Goal: Task Accomplishment & Management: Complete application form

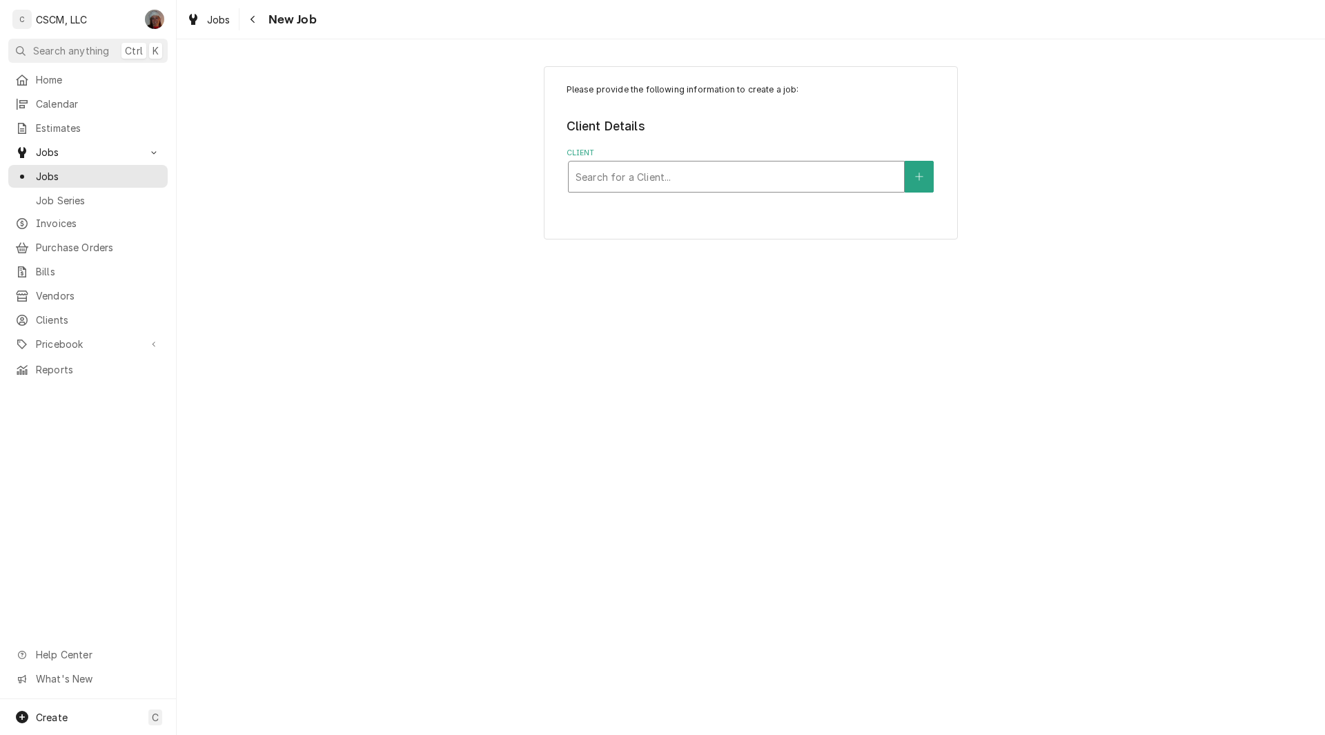
drag, startPoint x: 621, startPoint y: 177, endPoint x: 554, endPoint y: 169, distance: 67.4
click at [554, 169] on div "Please provide the following information to create a job: Client Details Client…" at bounding box center [751, 152] width 414 height 173
type input "epworth"
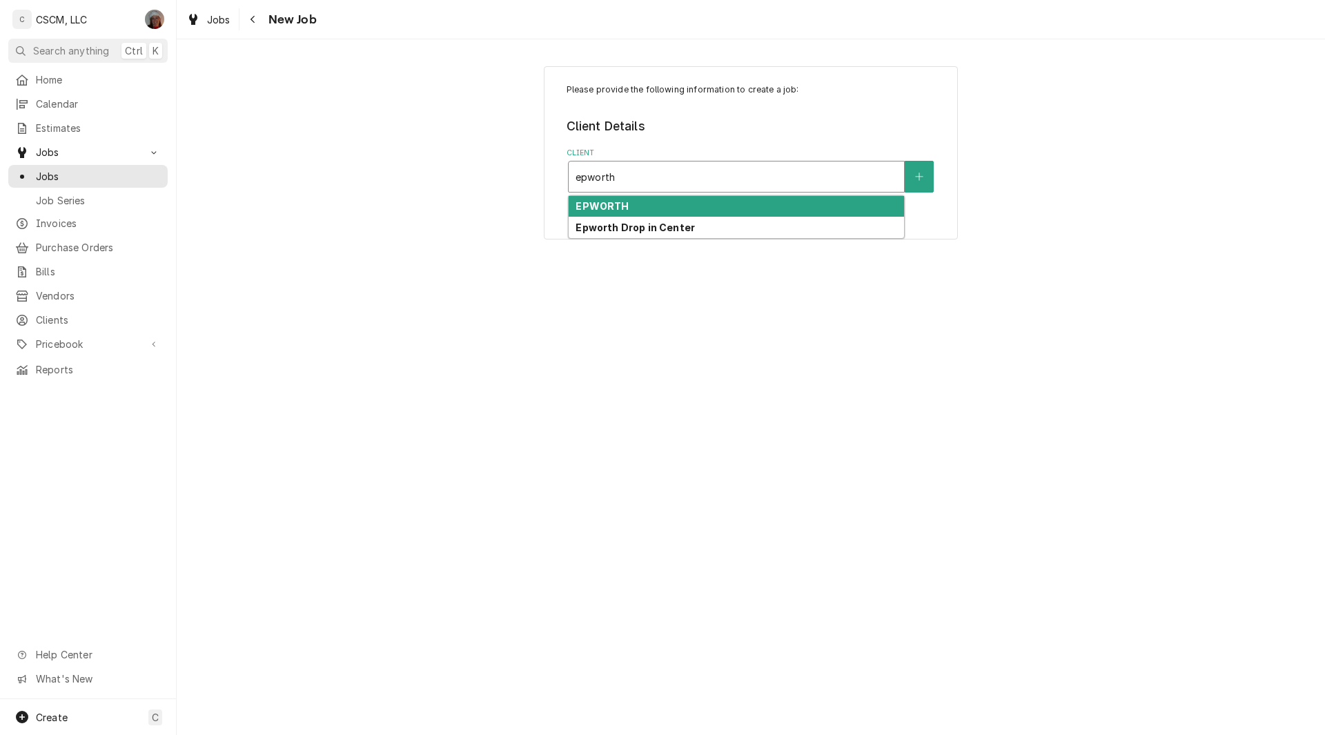
click at [621, 206] on strong "EPWORTH" at bounding box center [602, 206] width 53 height 12
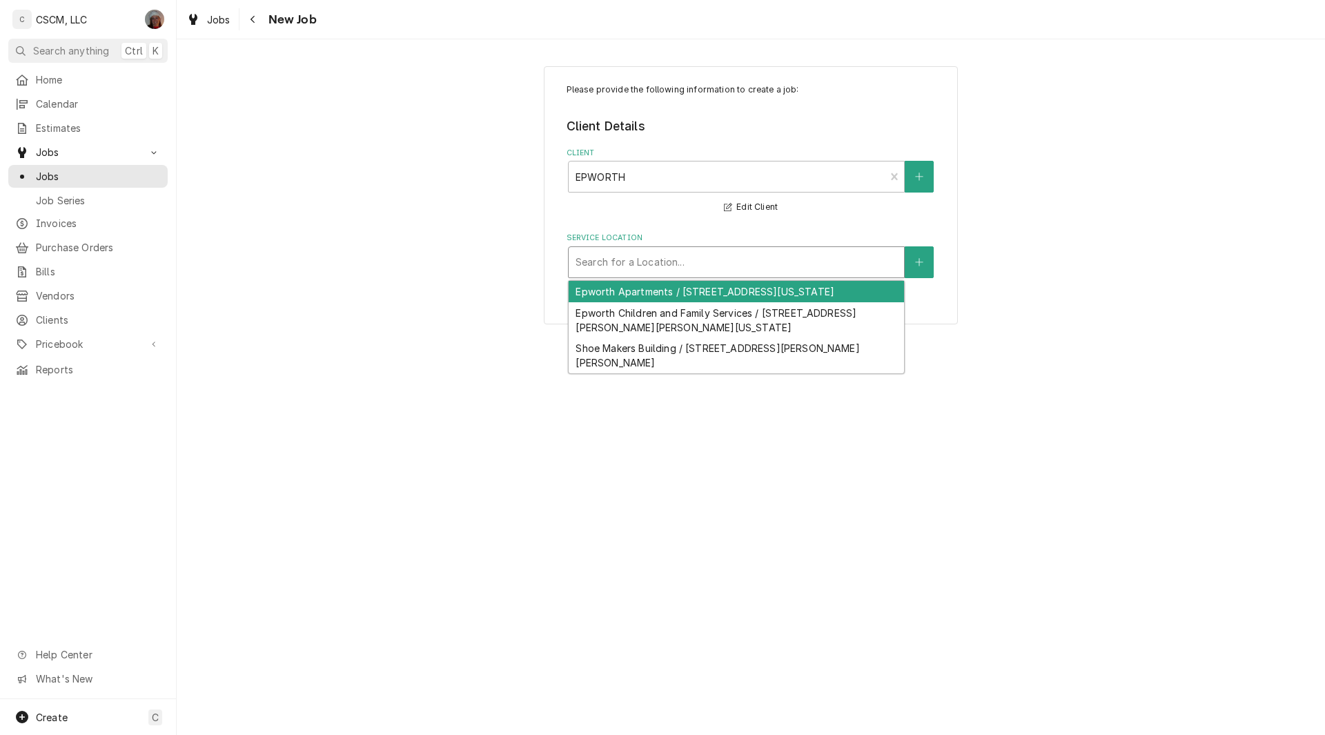
click at [635, 265] on div "Service Location" at bounding box center [737, 262] width 322 height 25
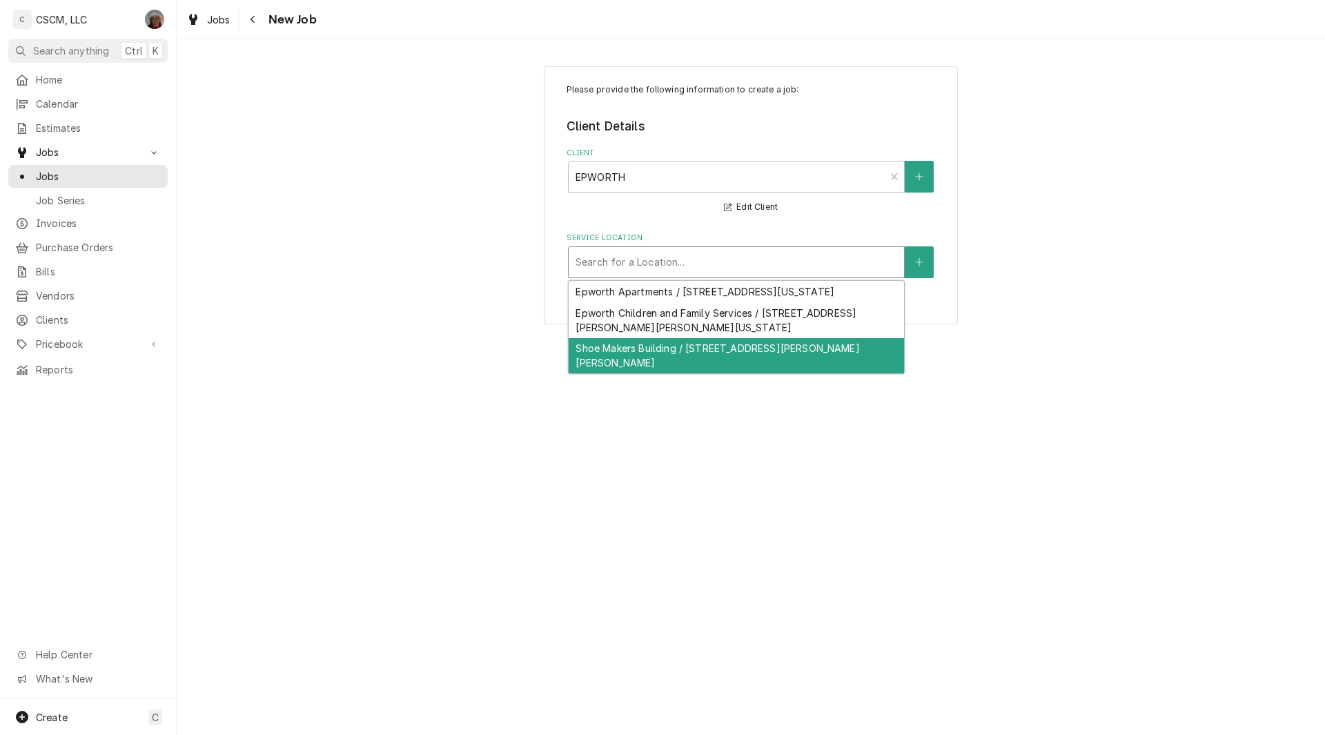
click at [630, 347] on div "Shoe Makers Building / [STREET_ADDRESS][PERSON_NAME][PERSON_NAME]" at bounding box center [736, 356] width 335 height 36
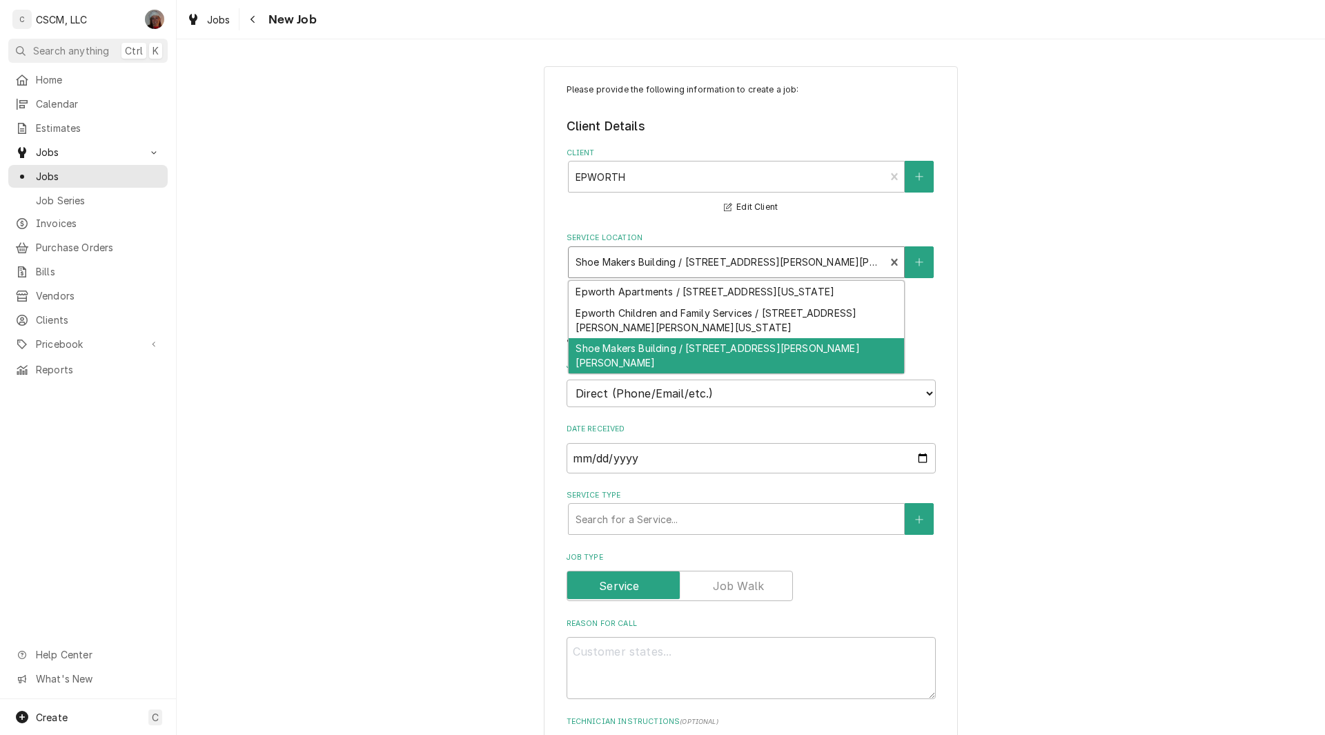
click at [656, 261] on div "Service Location" at bounding box center [727, 262] width 303 height 25
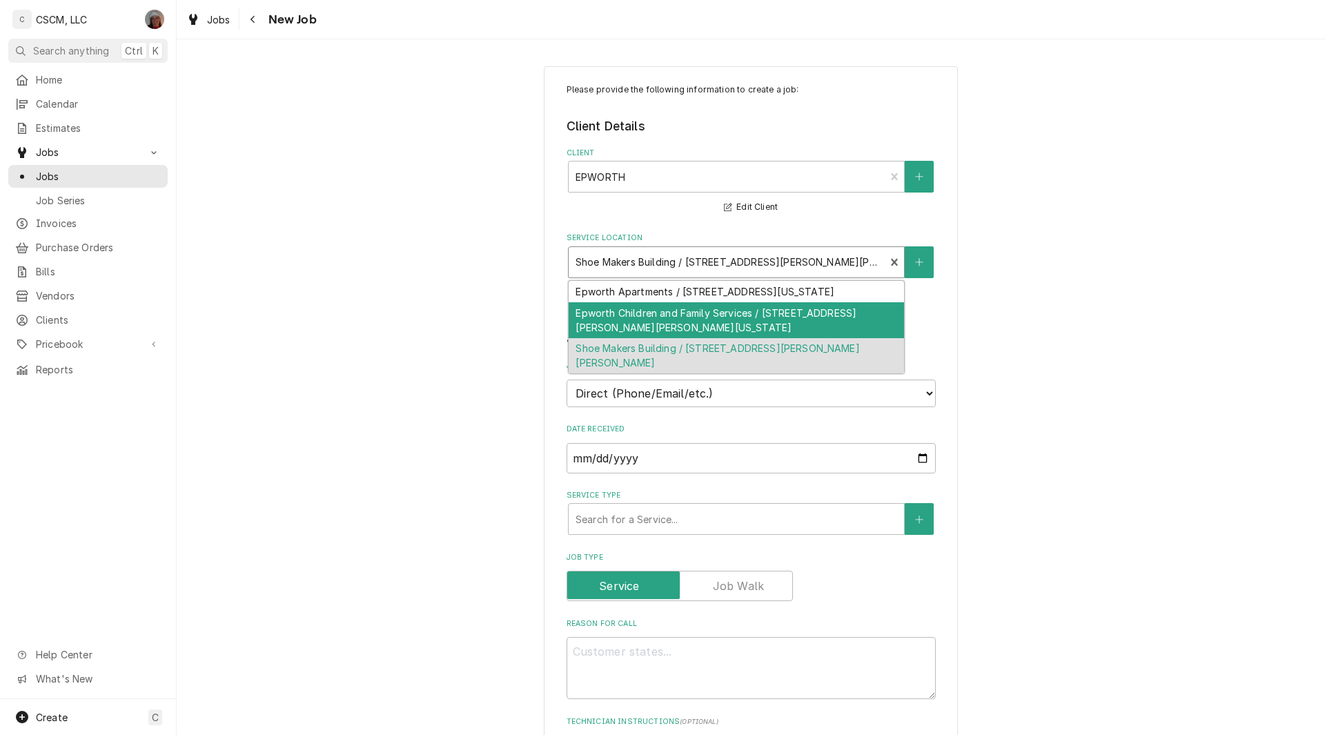
click at [631, 315] on div "Epworth Children and Family Services / [STREET_ADDRESS][PERSON_NAME][PERSON_NAM…" at bounding box center [736, 320] width 335 height 36
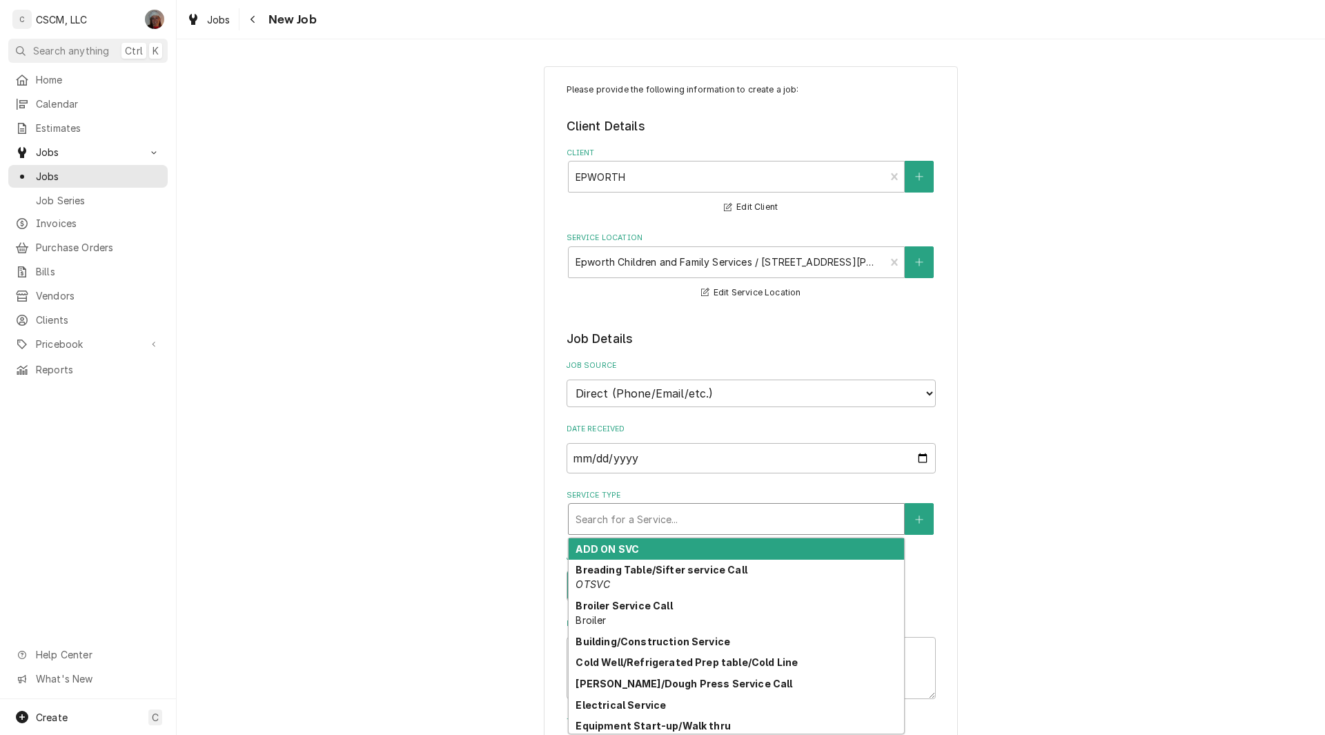
click at [628, 524] on div "Service Type" at bounding box center [737, 519] width 322 height 25
type textarea "x"
type input "w"
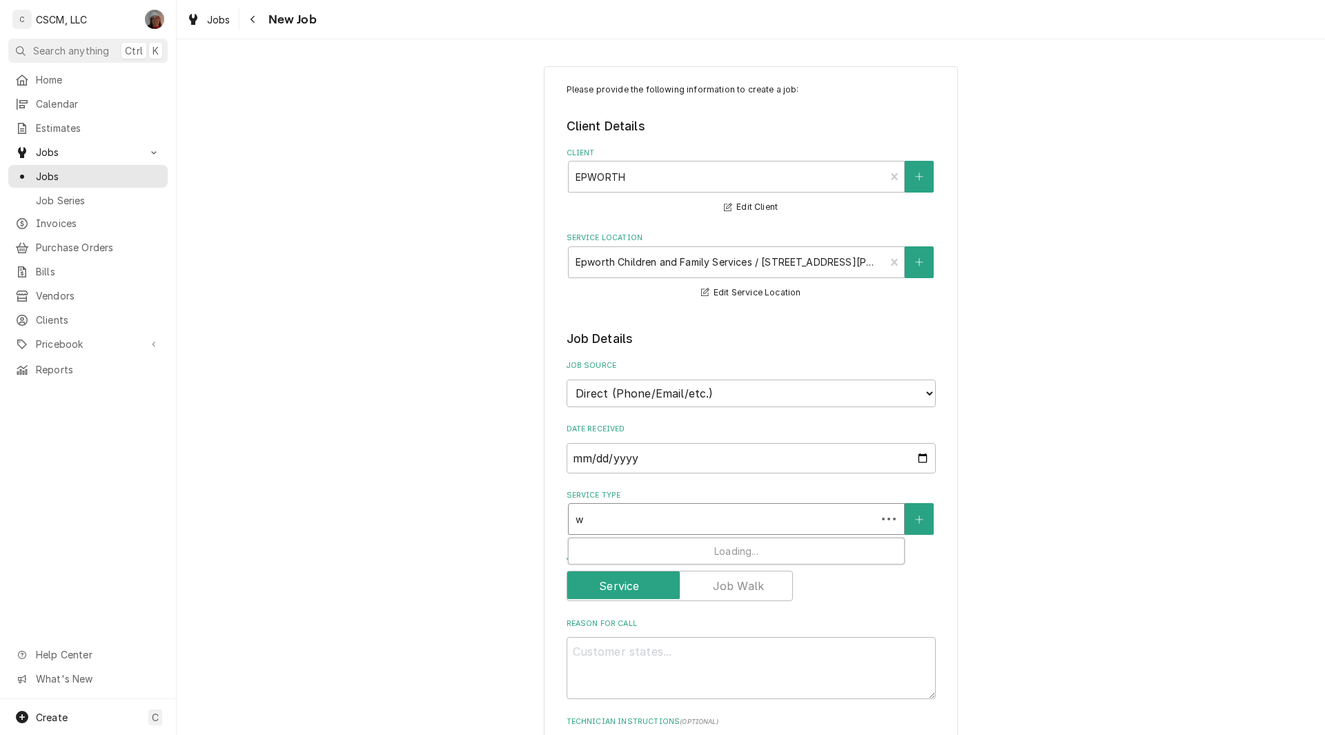
type textarea "x"
type input "wa"
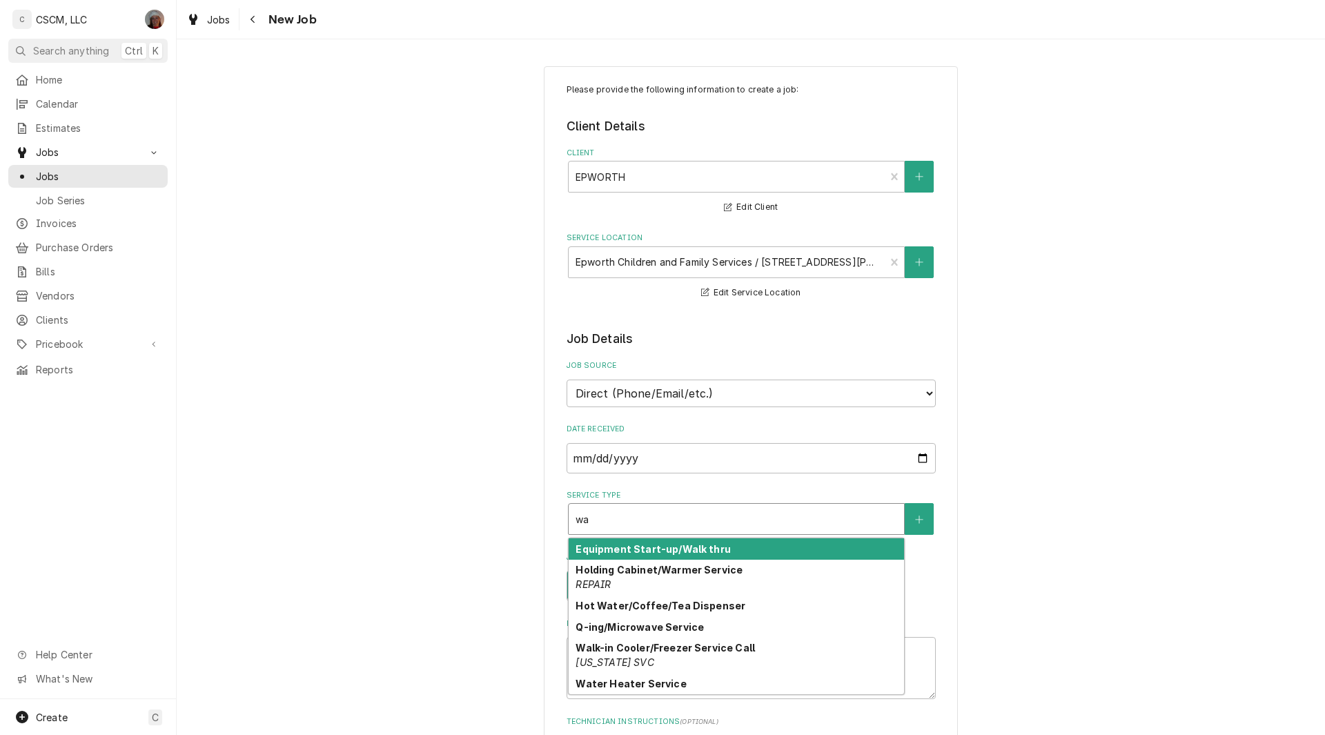
type textarea "x"
type input "wal"
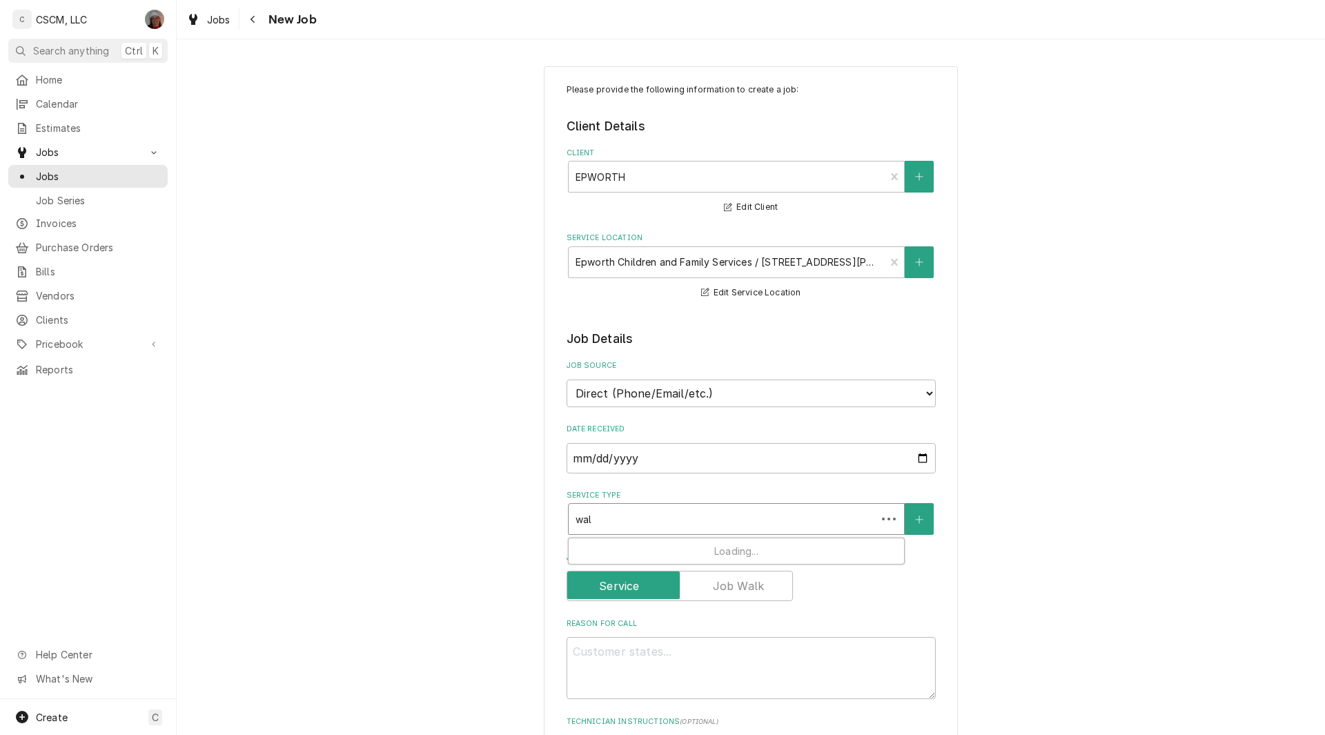
type textarea "x"
type input "walk"
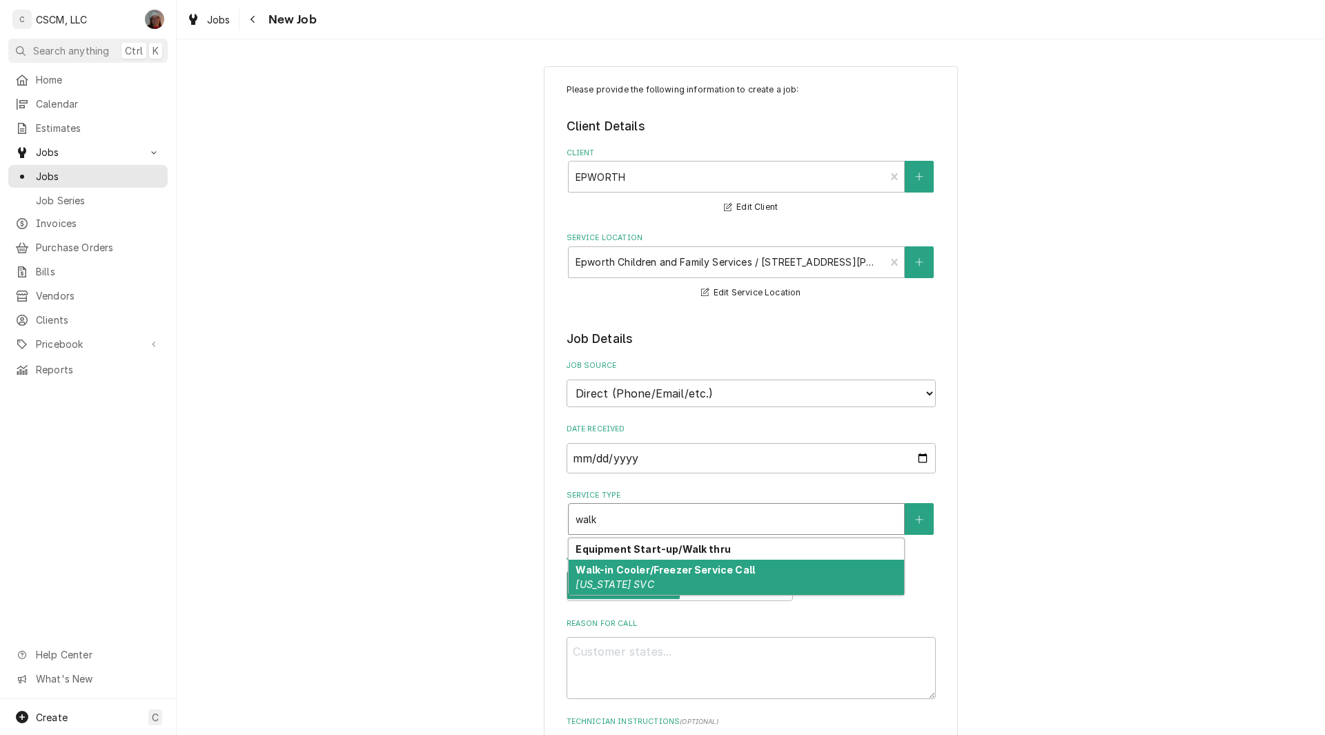
click at [613, 569] on strong "Walk-in Cooler/Freezer Service Call" at bounding box center [665, 570] width 179 height 12
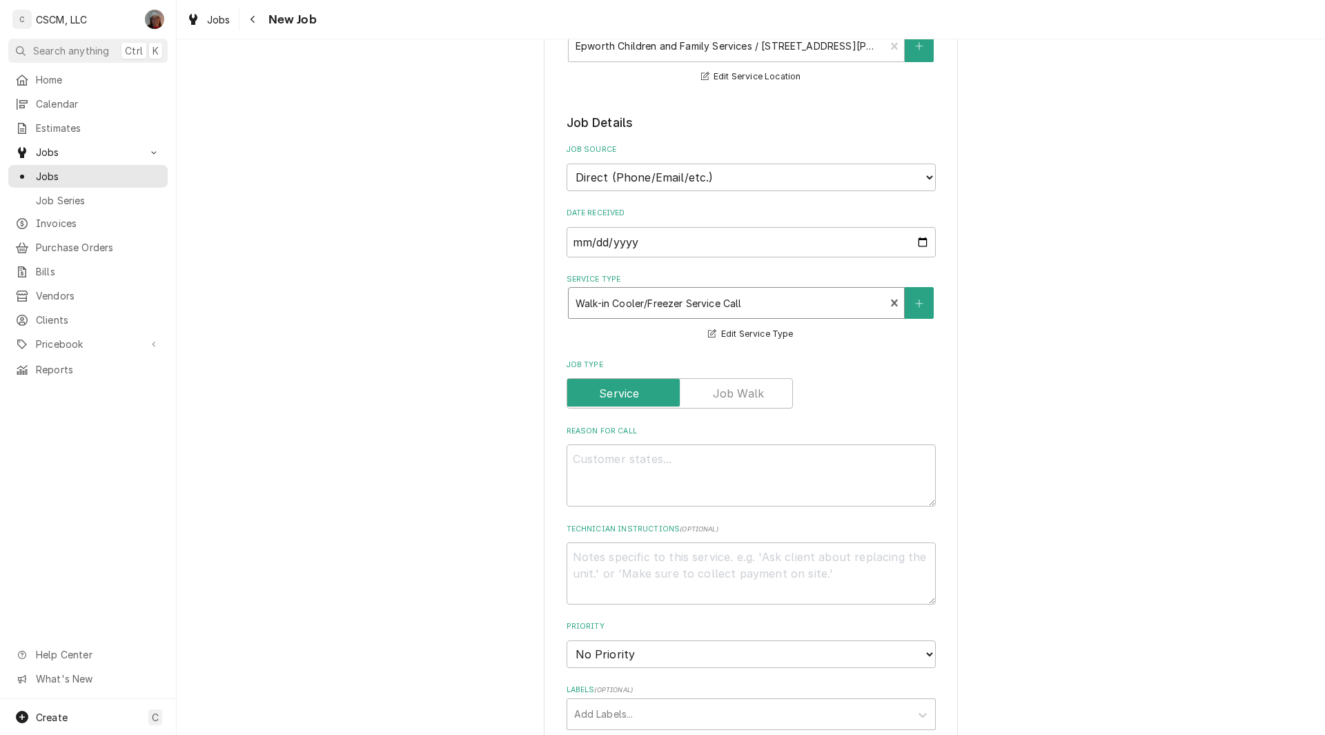
scroll to position [279, 0]
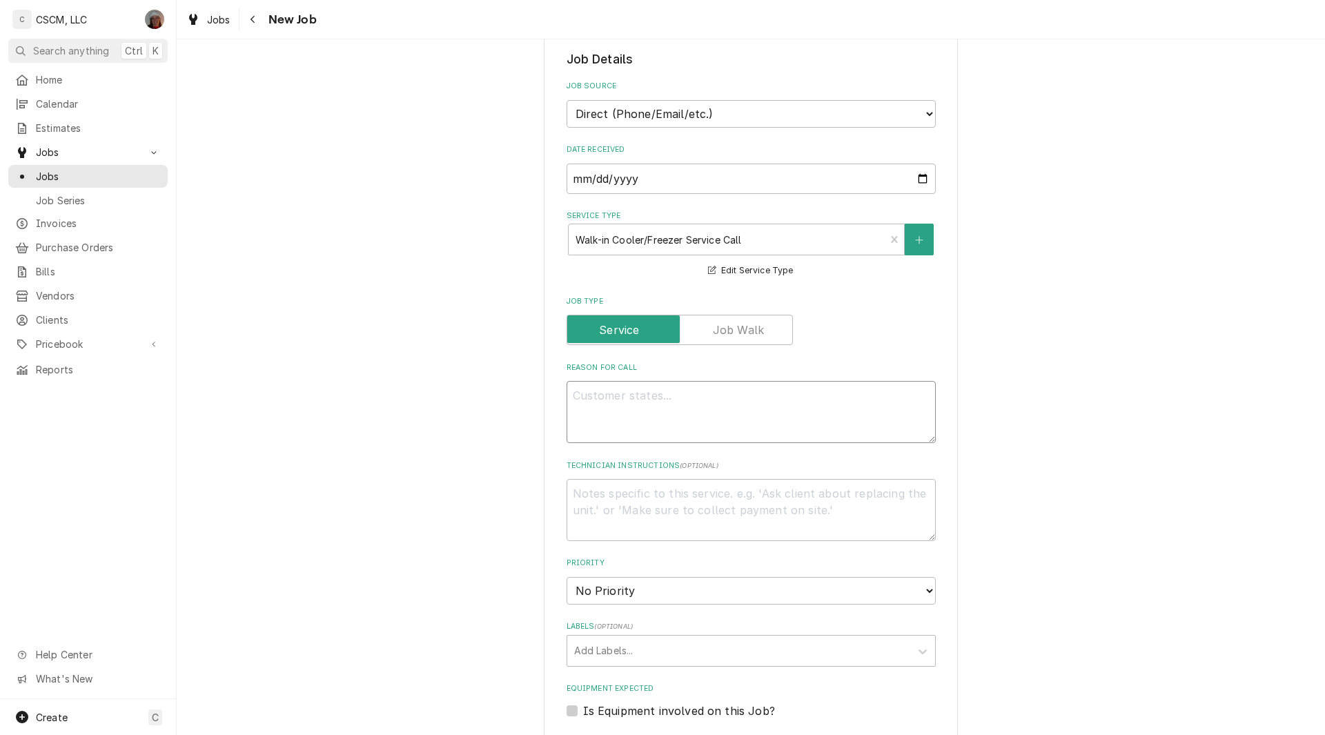
click at [589, 404] on textarea "Reason For Call" at bounding box center [751, 412] width 369 height 62
type textarea "x"
type textarea "P"
type textarea "x"
type textarea "Pe"
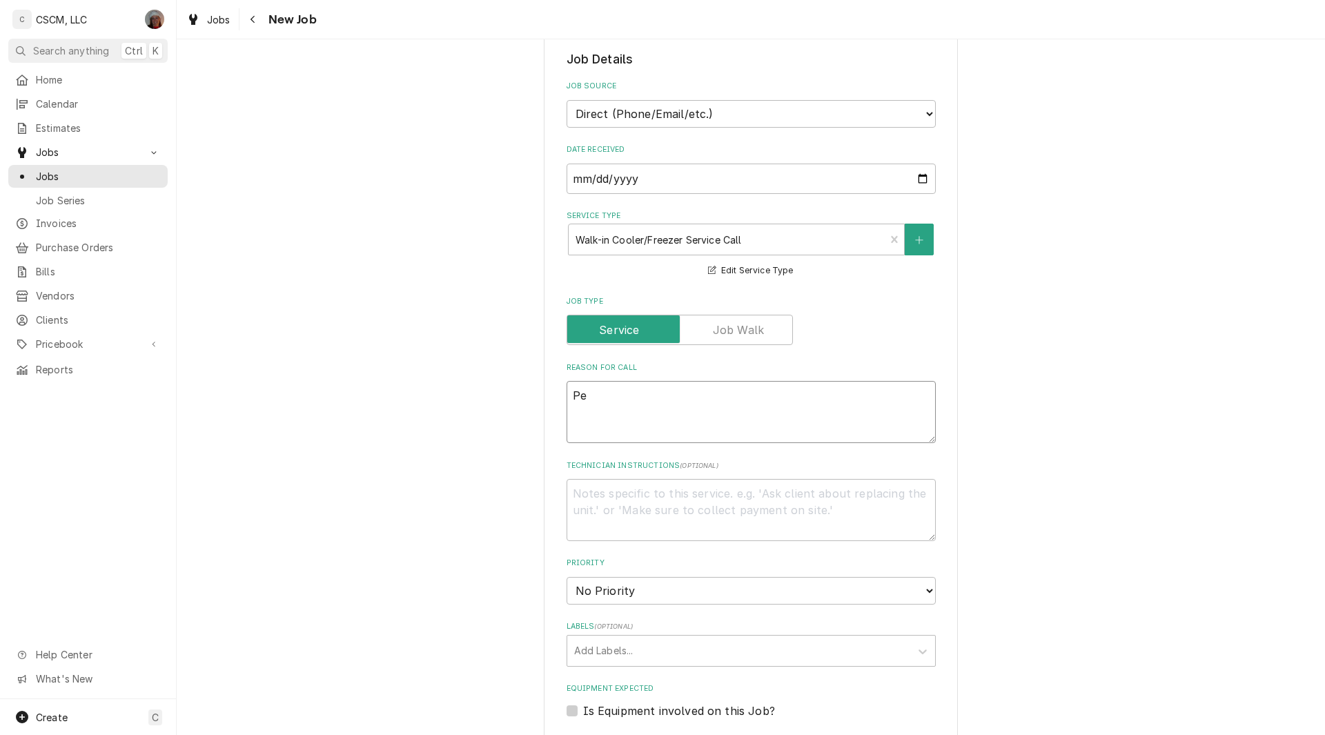
type textarea "x"
type textarea "Per"
type textarea "x"
type textarea "Per"
type textarea "x"
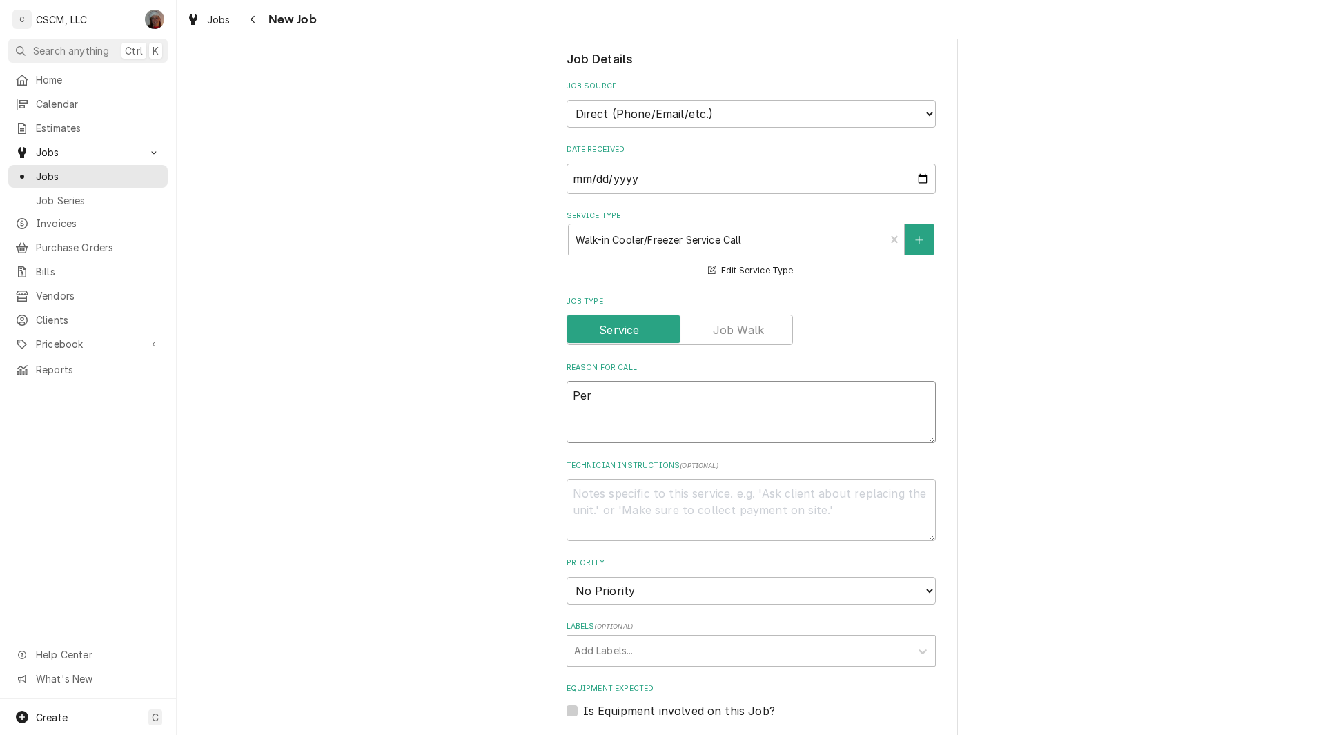
type textarea "Per E"
type textarea "x"
type textarea "Per El"
type textarea "x"
type textarea "Per [PERSON_NAME]"
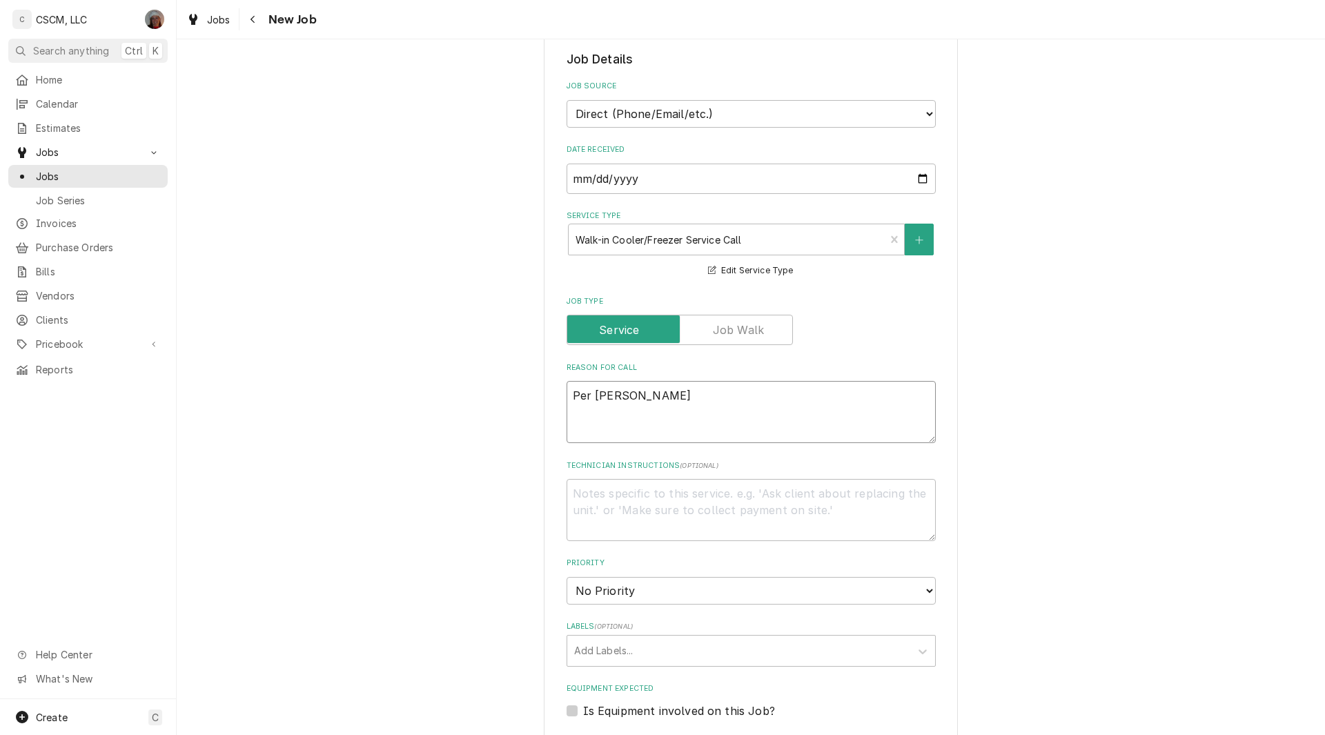
type textarea "x"
type textarea "Per [PERSON_NAME]"
type textarea "x"
type textarea "Per [PERSON_NAME] t"
type textarea "x"
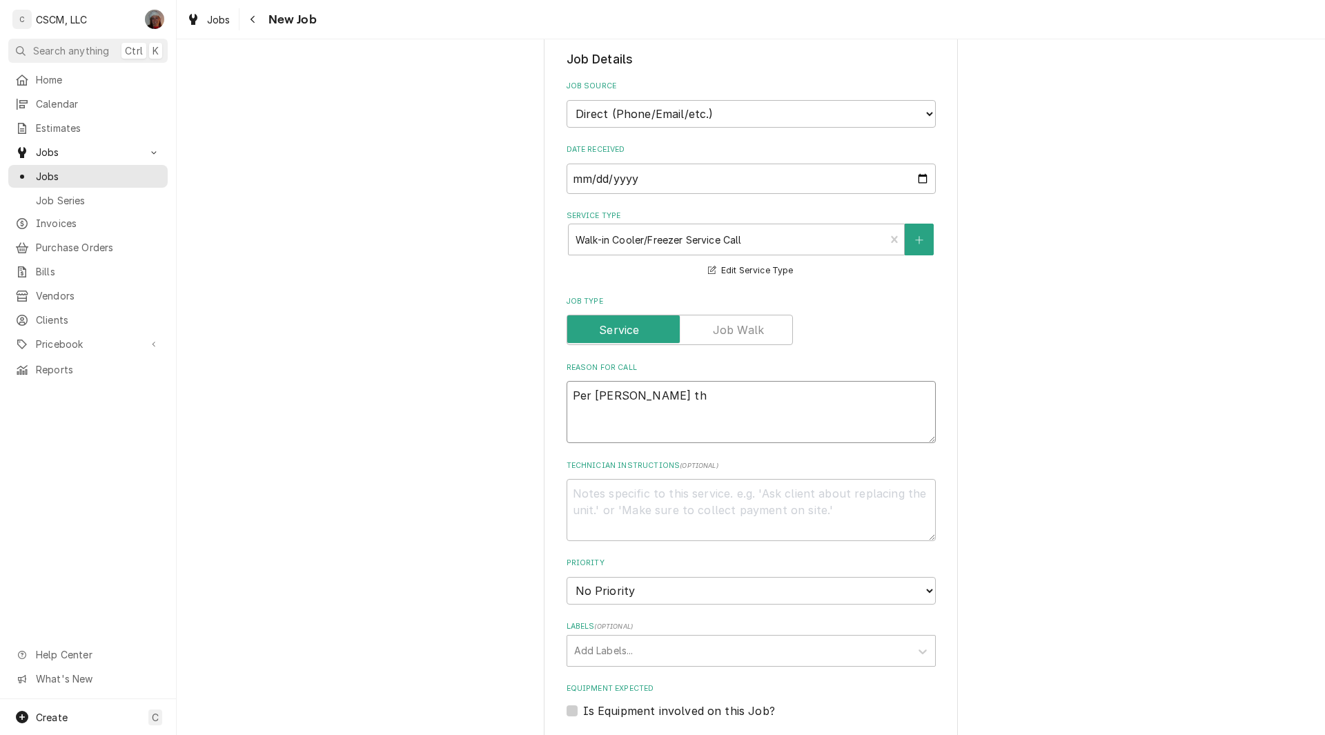
type textarea "Per [PERSON_NAME] the"
type textarea "x"
type textarea "Per [PERSON_NAME] the"
type textarea "x"
type textarea "Per [PERSON_NAME] the w"
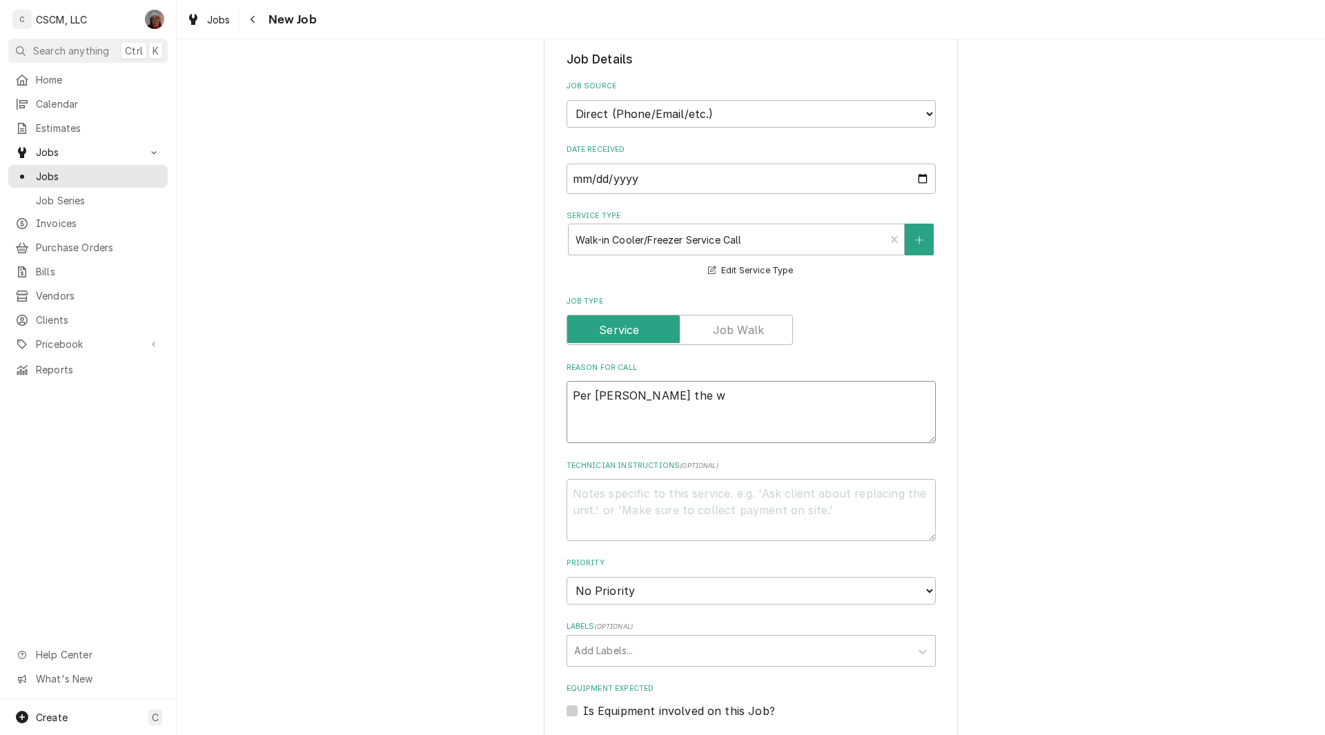
type textarea "x"
type textarea "Per [PERSON_NAME] the wa"
type textarea "x"
type textarea "Per [PERSON_NAME] the wal"
type textarea "x"
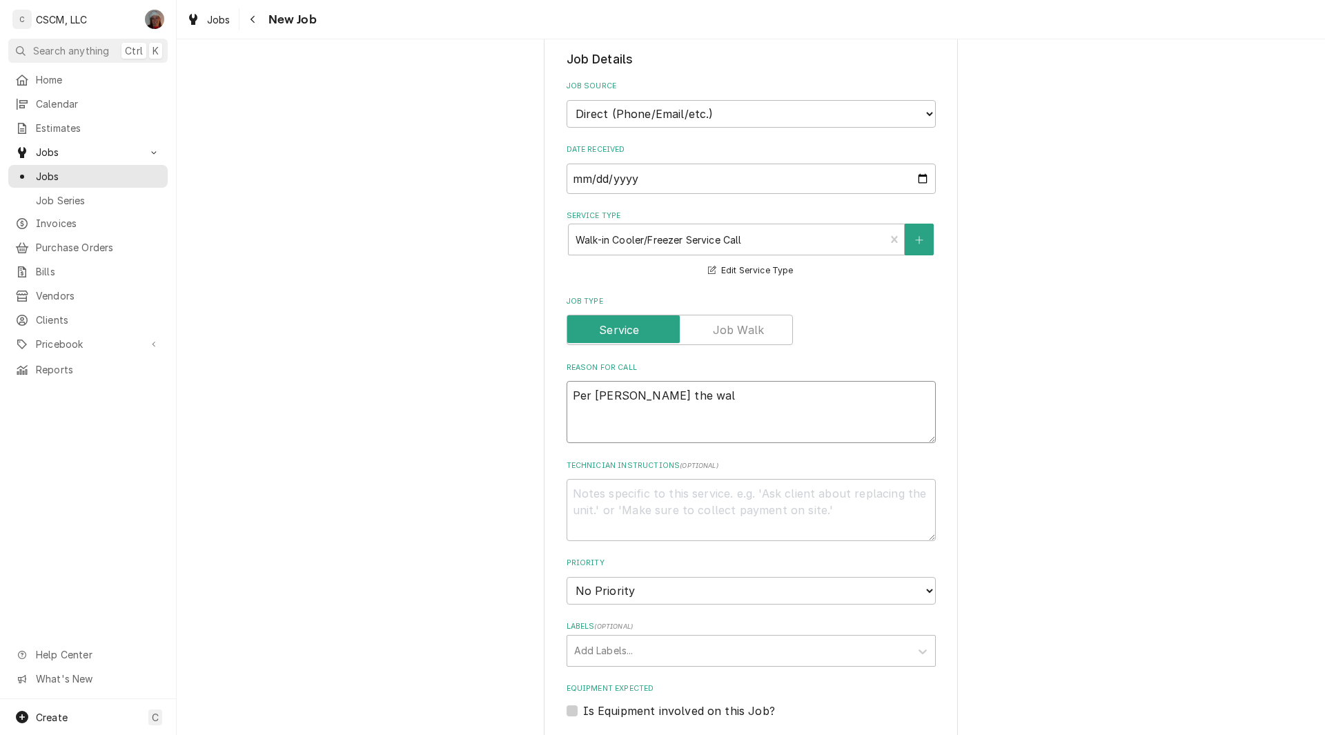
type textarea "Per [PERSON_NAME] the walk"
type textarea "x"
type textarea "Per [PERSON_NAME] the walk i"
type textarea "x"
type textarea "Per [PERSON_NAME] the walk in"
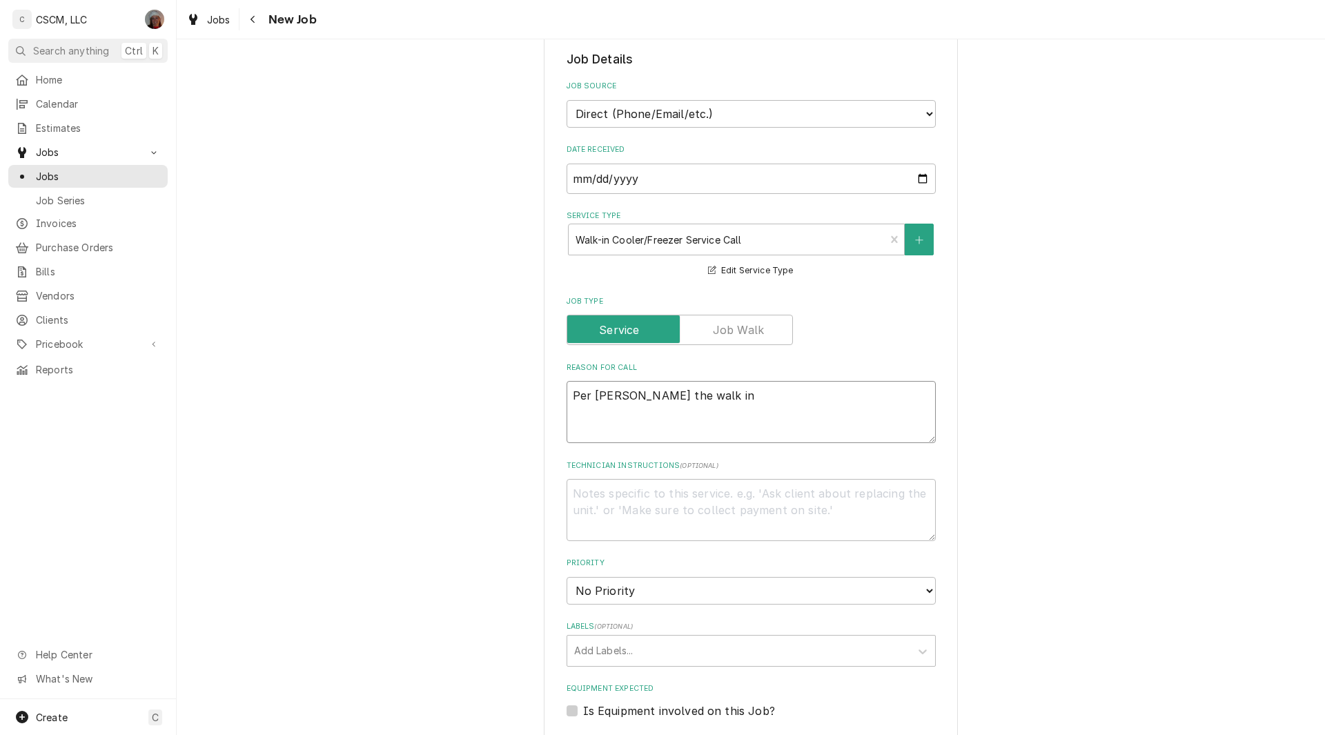
type textarea "x"
type textarea "Per [PERSON_NAME] the walk in"
type textarea "x"
type textarea "Per [PERSON_NAME] the walk in f"
type textarea "x"
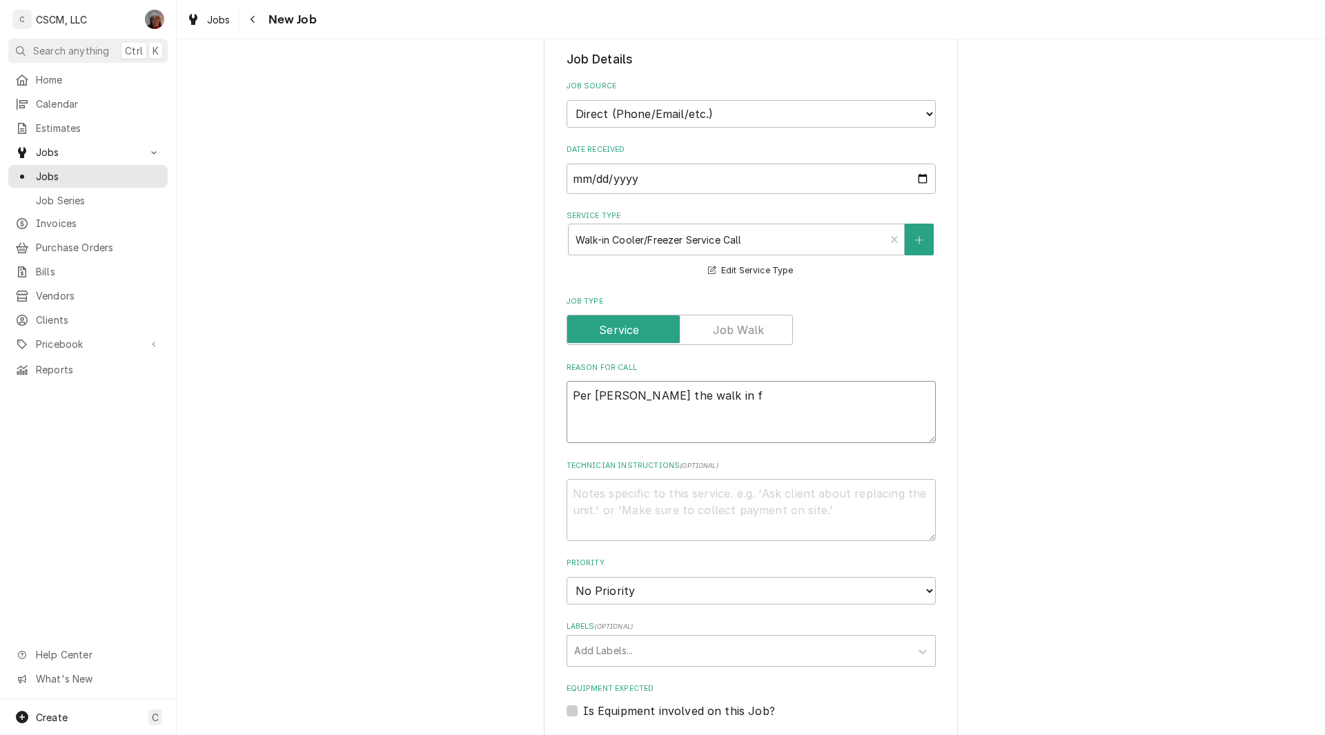
type textarea "Per [PERSON_NAME] the walk in fr"
type textarea "x"
type textarea "Per [PERSON_NAME] the walk in fre"
type textarea "x"
type textarea "Per [PERSON_NAME] the walk in free"
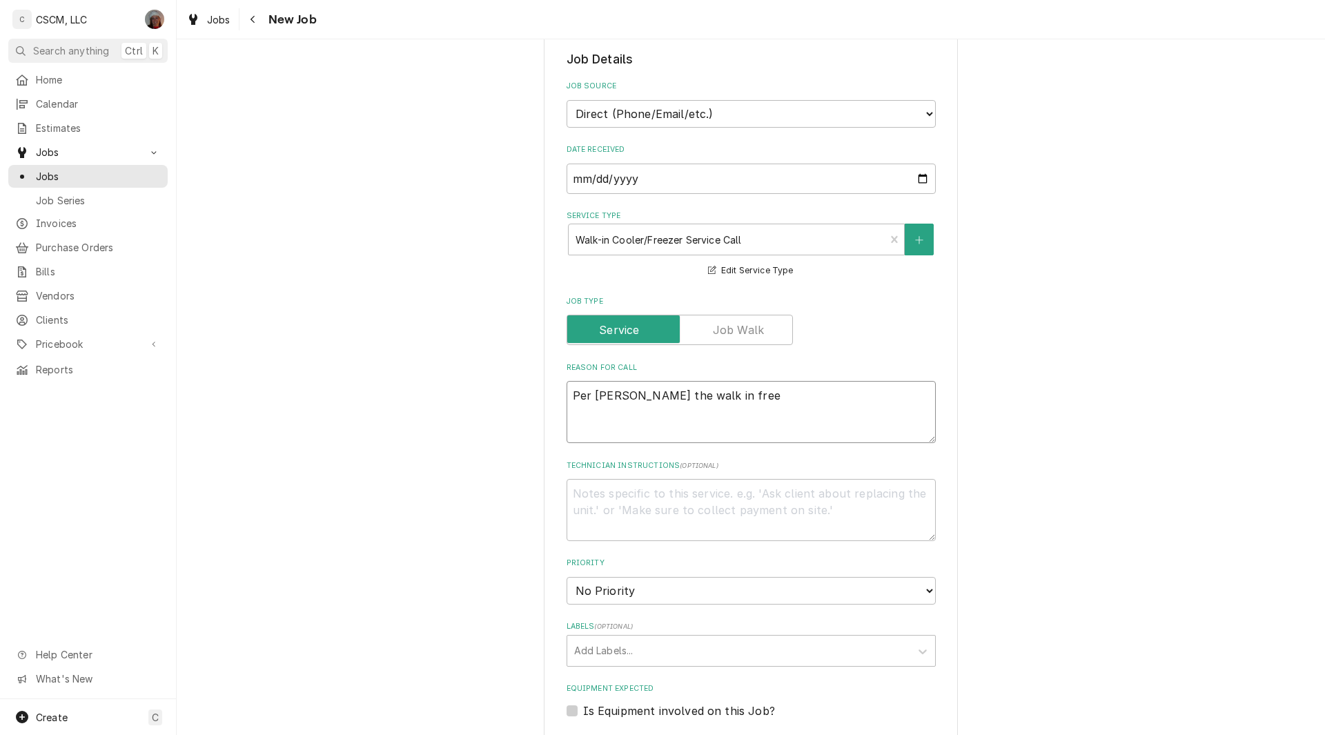
type textarea "x"
type textarea "Per [PERSON_NAME] the walk in [GEOGRAPHIC_DATA]"
type textarea "x"
type textarea "Per [PERSON_NAME] the walk in freeze"
type textarea "x"
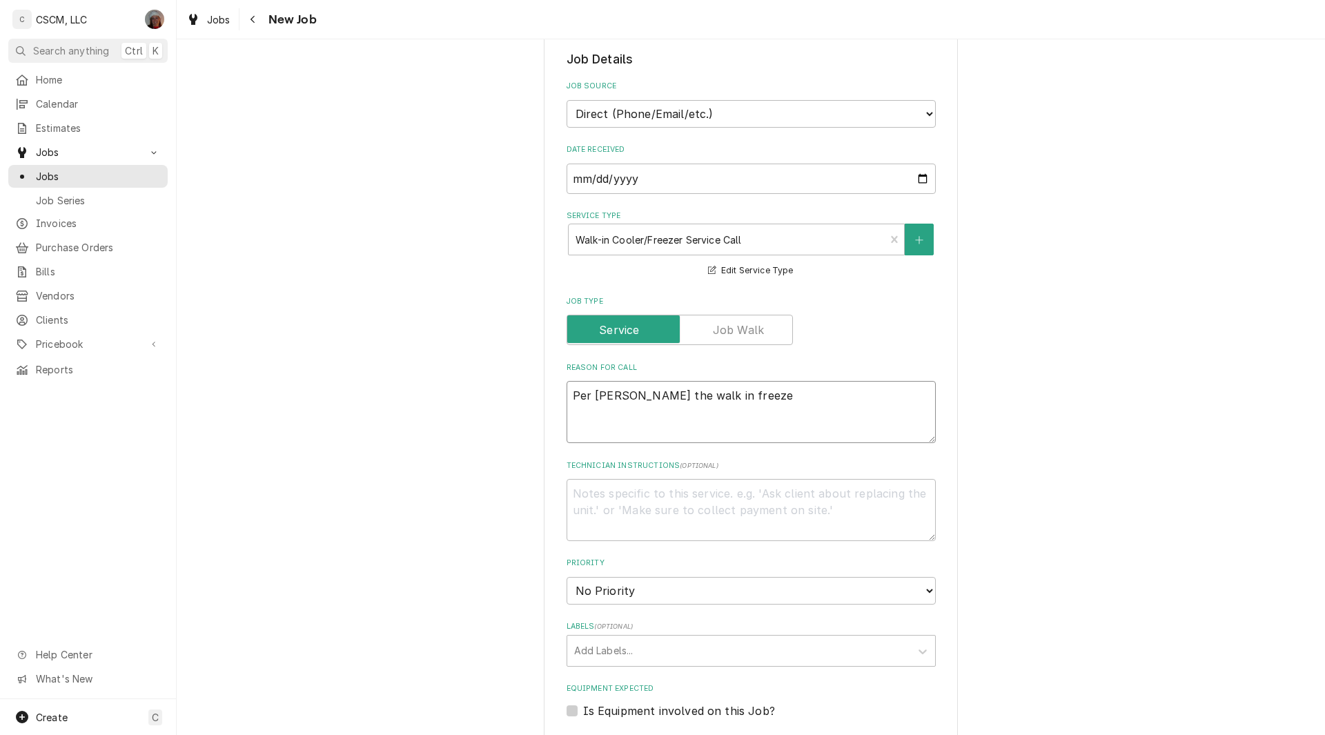
type textarea "Per [PERSON_NAME] the walk in freezer"
type textarea "x"
type textarea "Per [PERSON_NAME] the walk in freezer"
type textarea "x"
type textarea "Per [PERSON_NAME] the walk in freezer i"
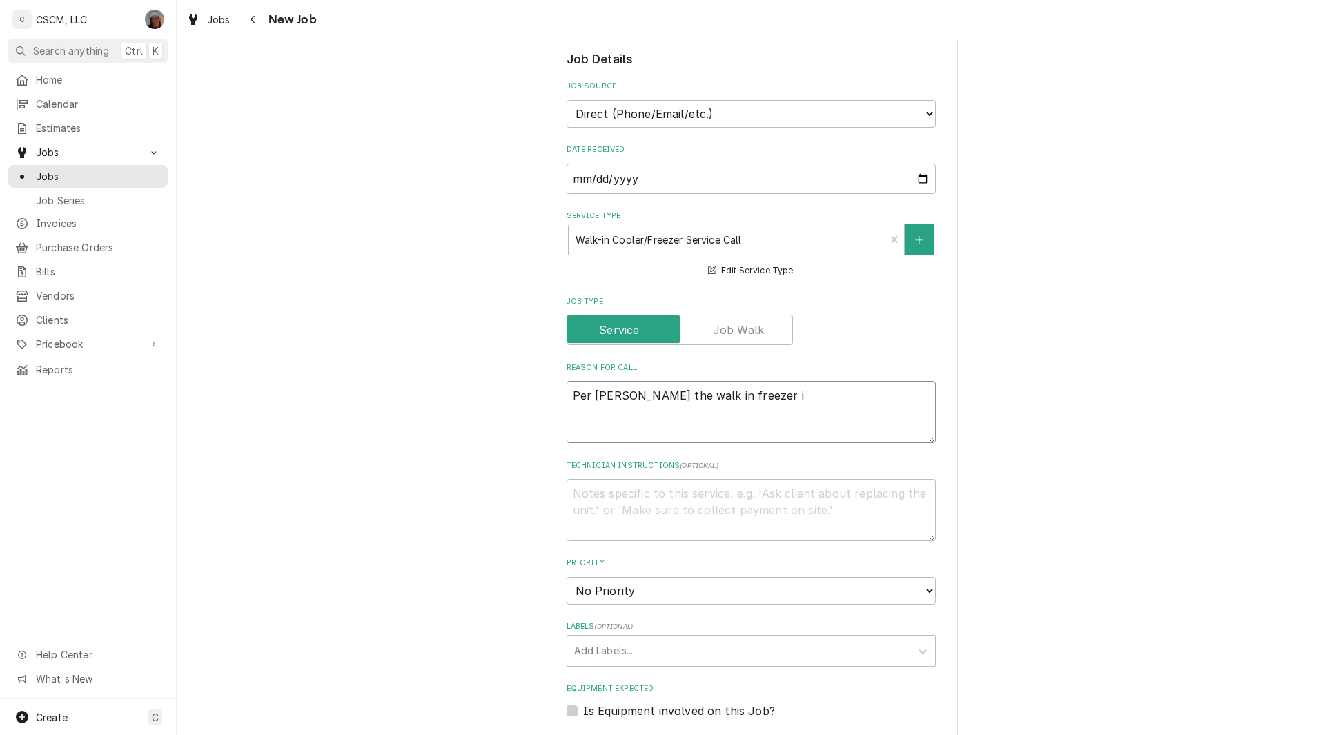
type textarea "x"
type textarea "Per [PERSON_NAME] the walk in freezer is"
type textarea "x"
type textarea "Per [PERSON_NAME] the walk in freezer is n"
type textarea "x"
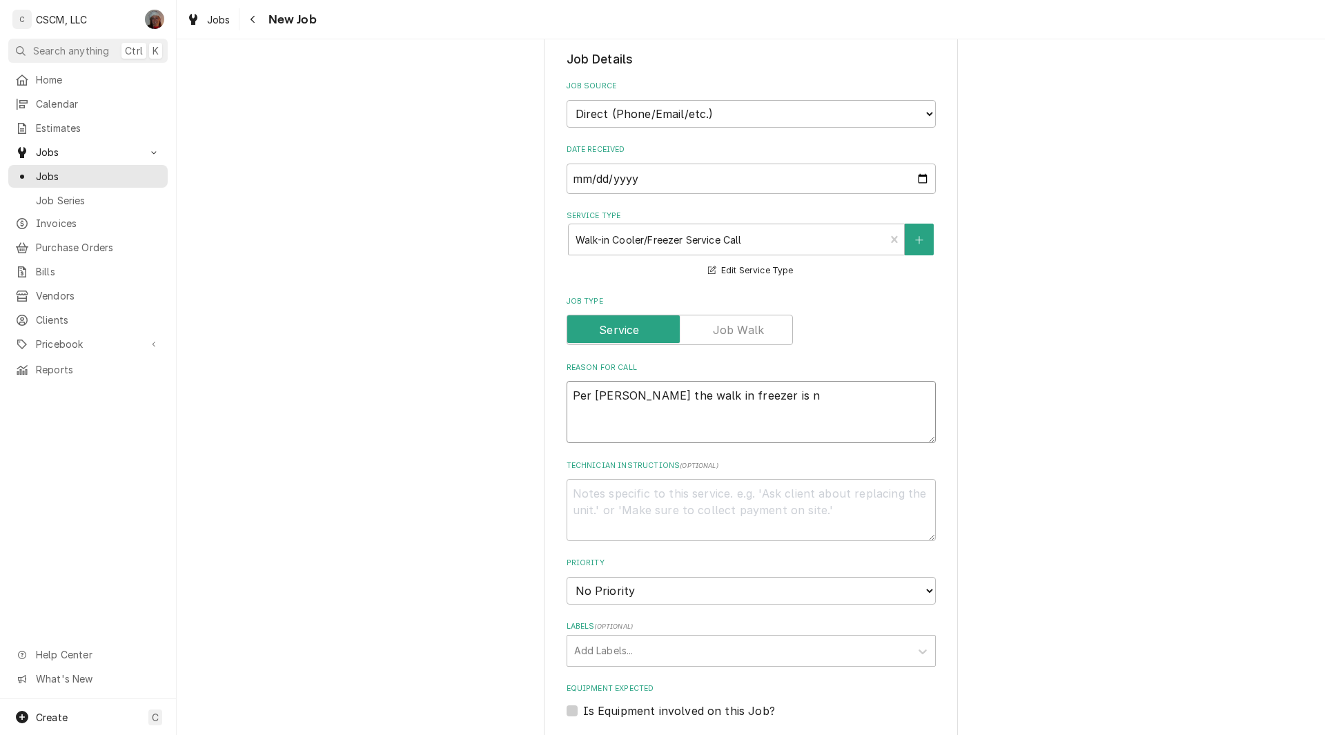
type textarea "Per [PERSON_NAME] the walk in freezer is no"
type textarea "x"
type textarea "Per [PERSON_NAME] the walk in freezer is not"
type textarea "x"
type textarea "Per [PERSON_NAME] the walk in freezer is not"
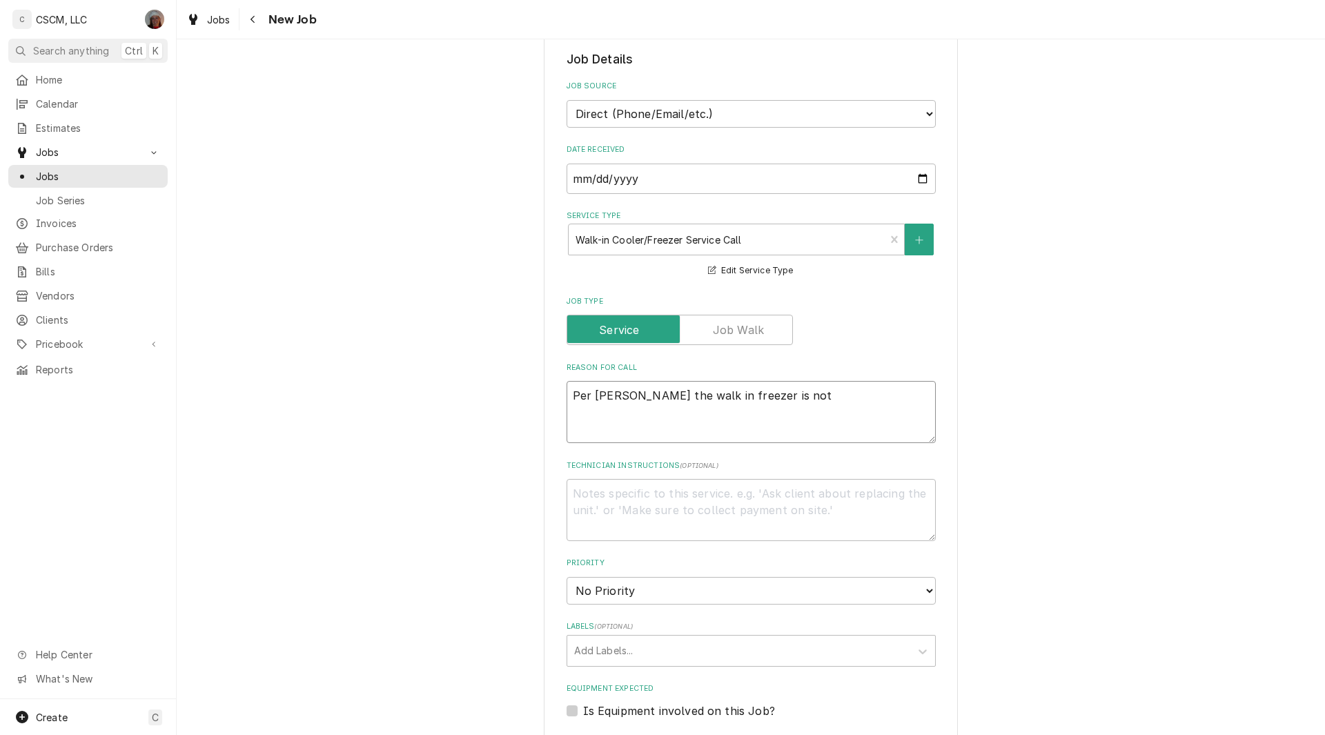
type textarea "x"
type textarea "Per [PERSON_NAME] the walk in freezer is not g"
type textarea "x"
type textarea "Per [PERSON_NAME] the walk in freezer is not ge"
type textarea "x"
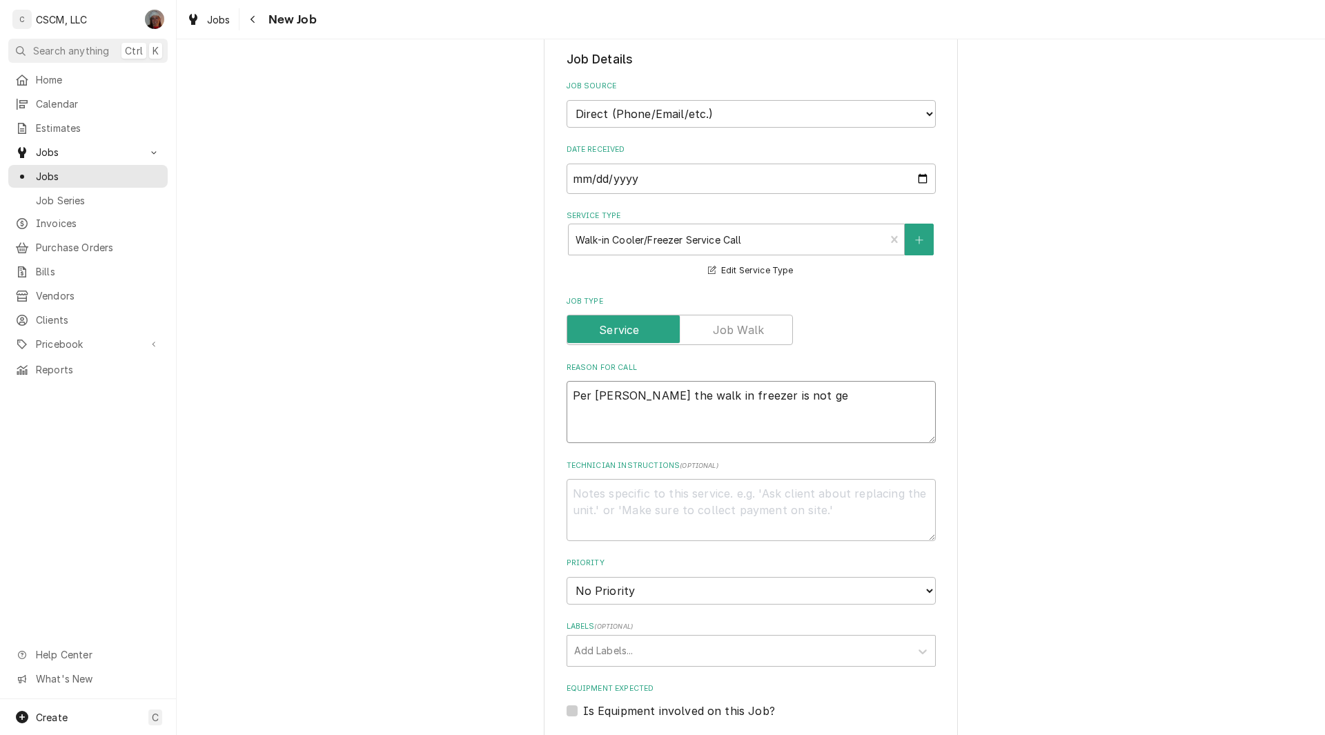
type textarea "Per [PERSON_NAME] the walk in freezer is not get"
type textarea "x"
type textarea "Per [PERSON_NAME] the walk in freezer is not gett"
type textarea "x"
type textarea "Per [PERSON_NAME] the walk in freezer is not getti"
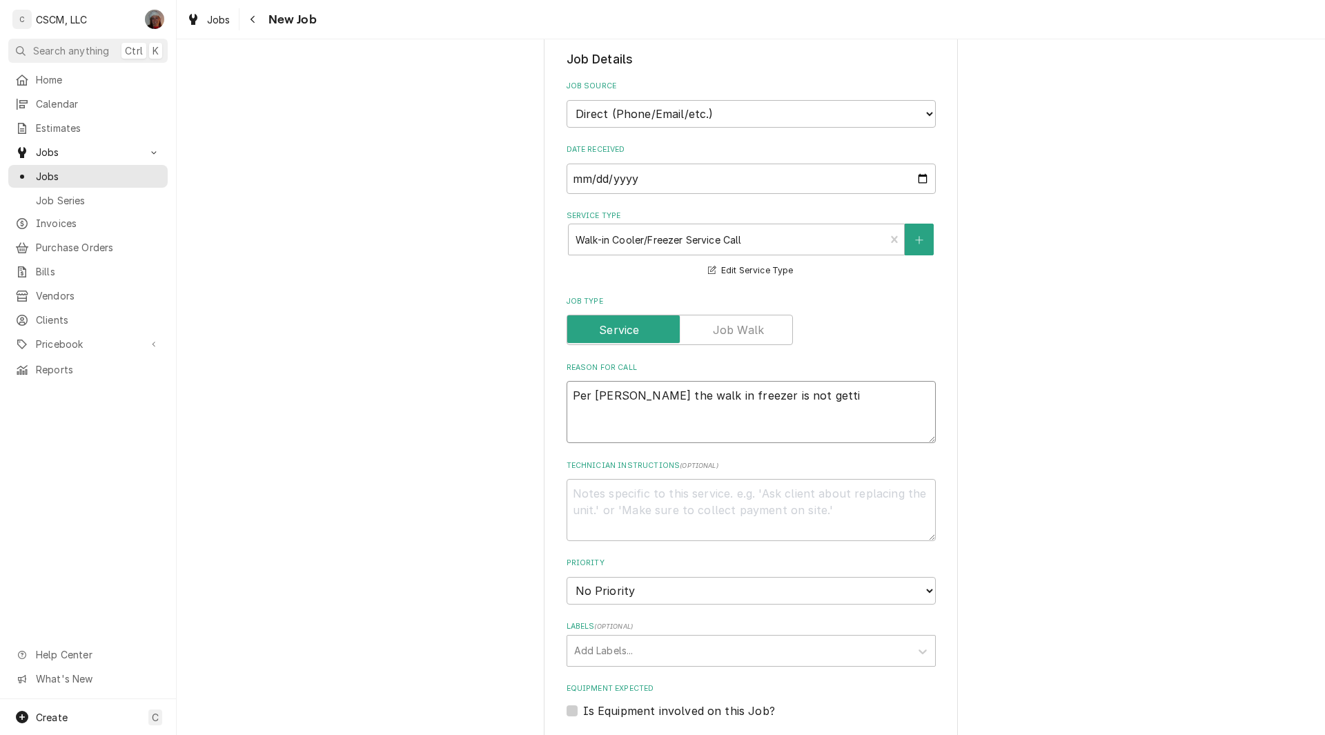
type textarea "x"
type textarea "Per [PERSON_NAME] the walk in freezer is not gettin"
type textarea "x"
type textarea "Per [PERSON_NAME] the walk in freezer is not getting"
type textarea "x"
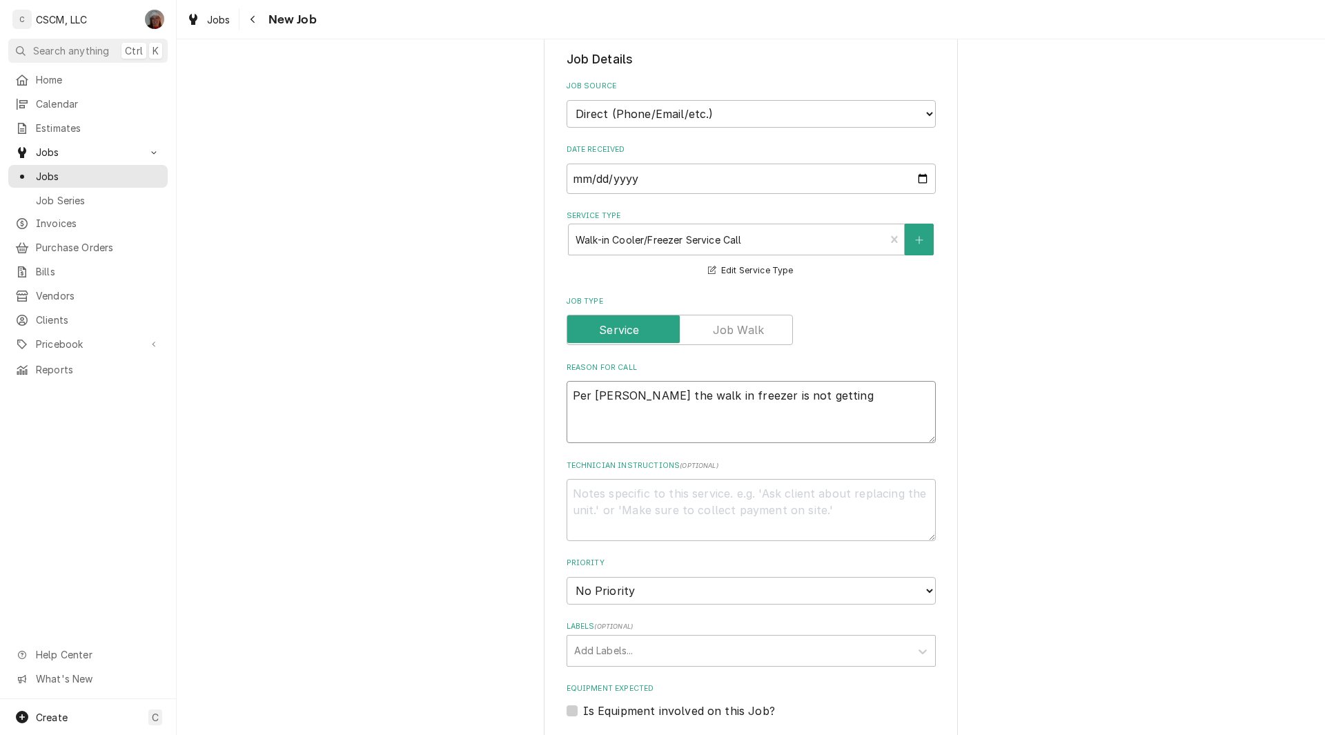
type textarea "Per [PERSON_NAME] the walk in freezer is not getting"
type textarea "x"
type textarea "Per [PERSON_NAME] the walk in freezer is not getting d"
type textarea "x"
type textarea "Per [PERSON_NAME] the walk in freezer is not getting do"
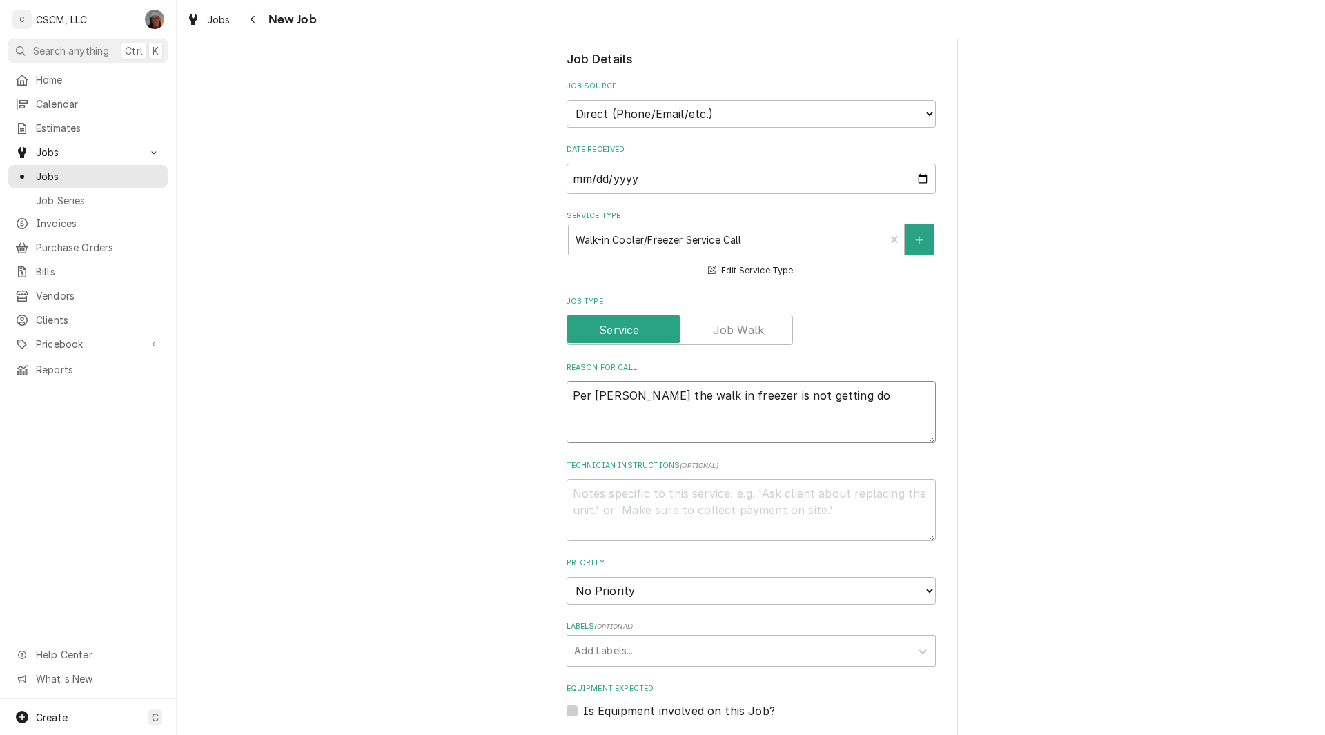
type textarea "x"
type textarea "Per [PERSON_NAME] the walk in freezer is not getting dow"
type textarea "x"
type textarea "Per [PERSON_NAME] the walk in freezer is not getting down"
type textarea "x"
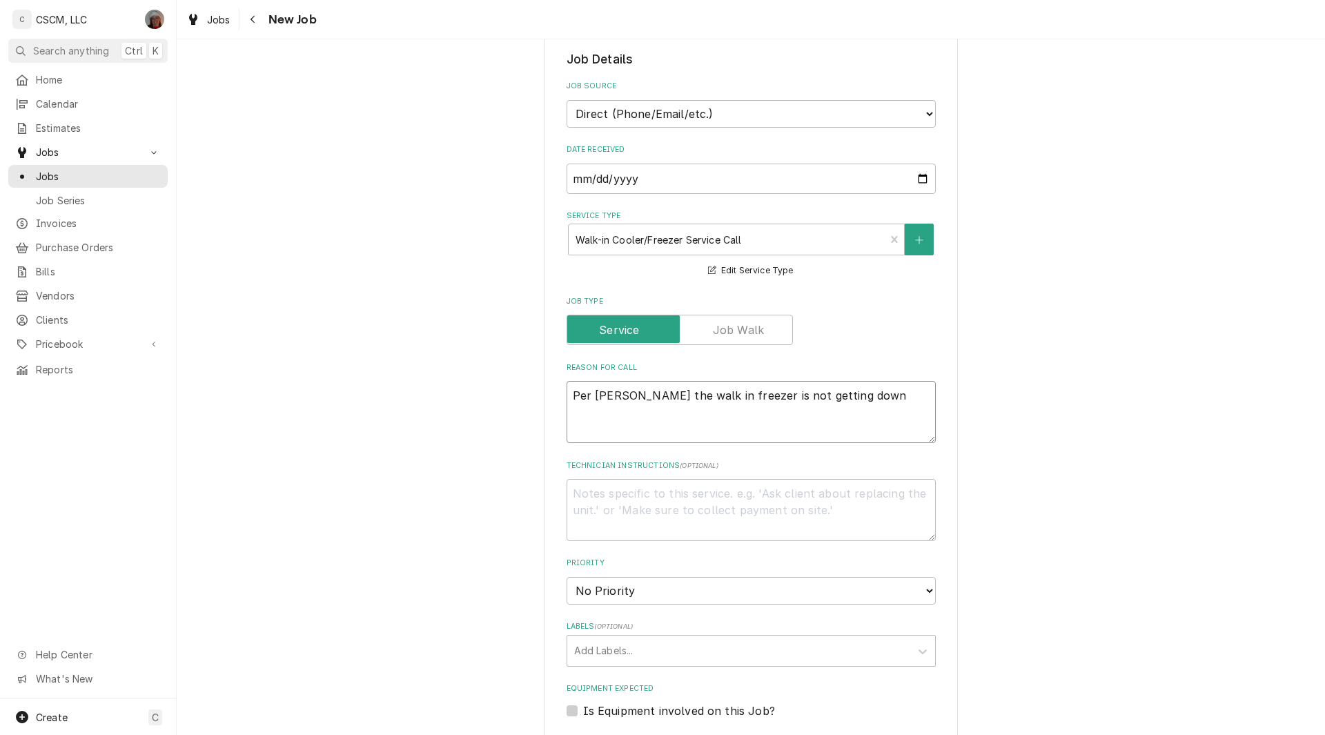
type textarea "Per [PERSON_NAME] the walk in freezer is not getting down"
type textarea "x"
type textarea "Per [PERSON_NAME] the walk in freezer is not getting down t"
type textarea "x"
type textarea "Per [PERSON_NAME] the walk in freezer is not getting down to"
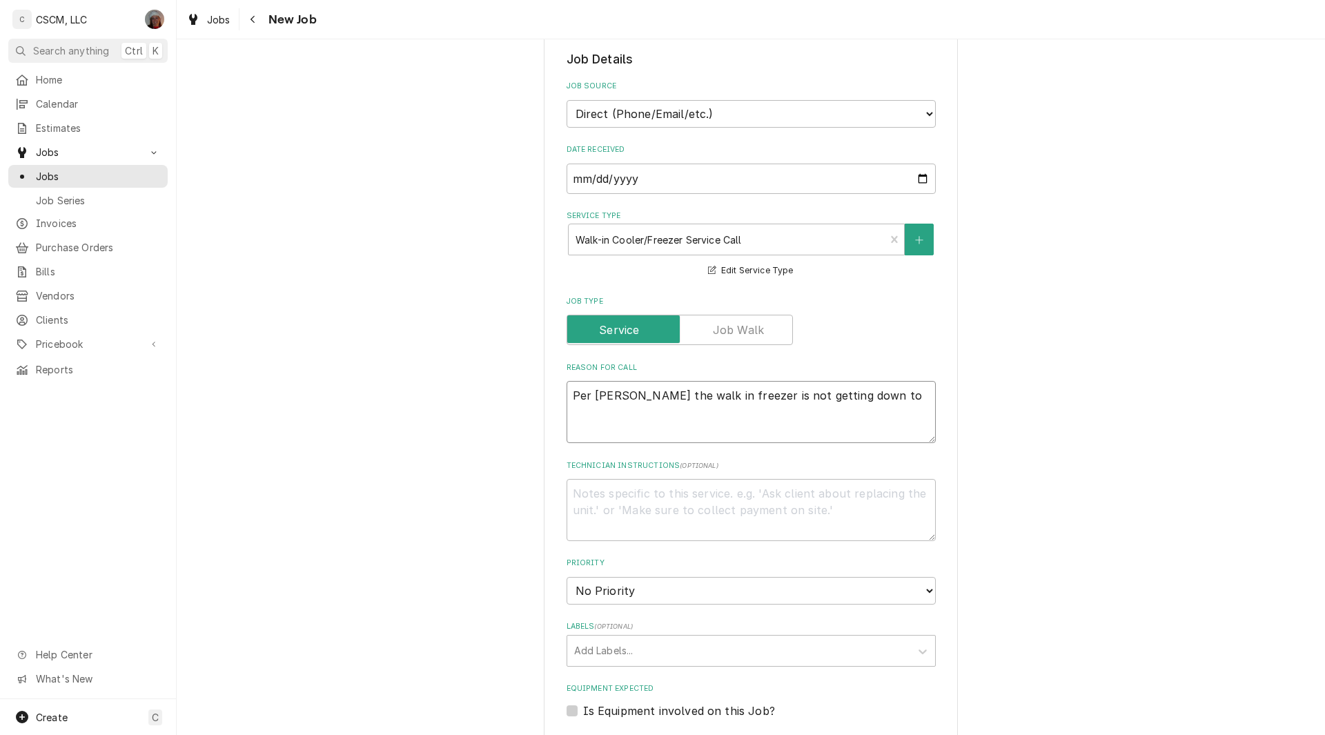
type textarea "x"
type textarea "Per [PERSON_NAME] the walk in freezer is not getting down to"
type textarea "x"
type textarea "Per [PERSON_NAME] the walk in freezer is not getting down to t"
type textarea "x"
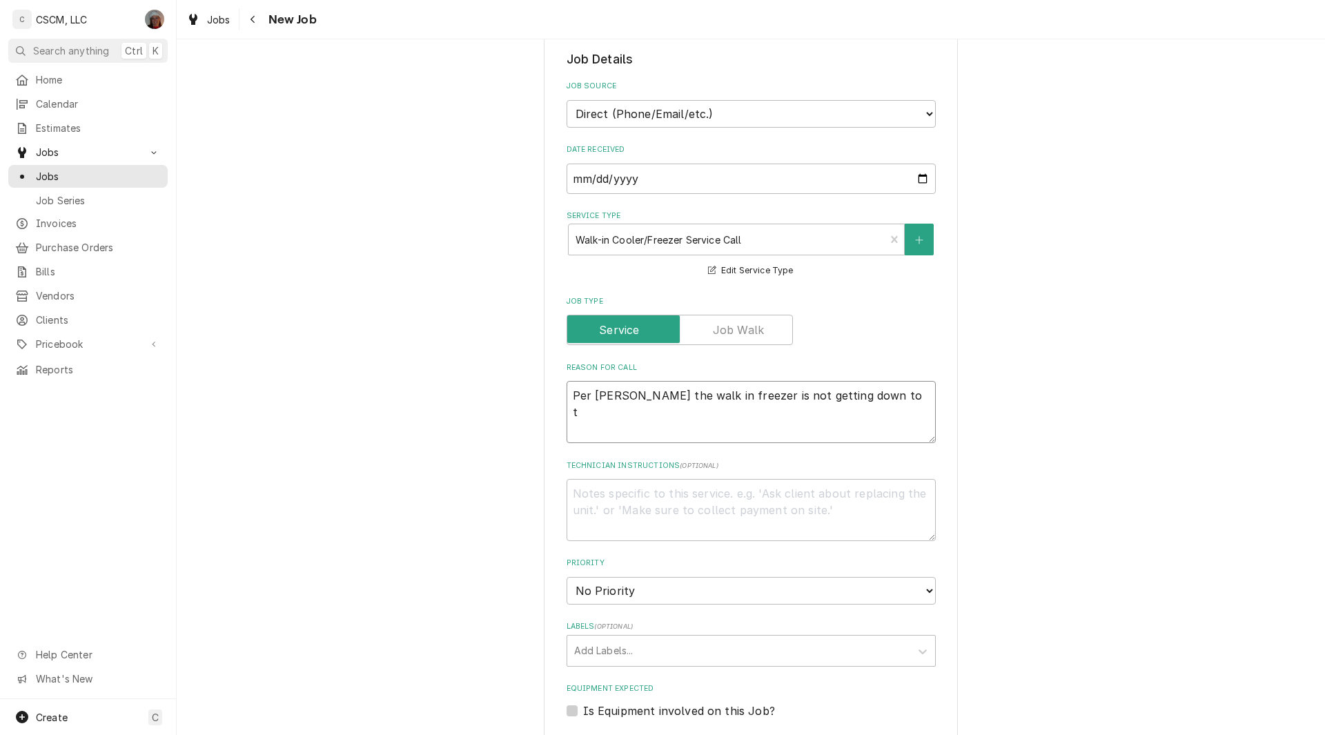
type textarea "Per [PERSON_NAME] the walk in freezer is not getting down to te"
type textarea "x"
type textarea "Per [PERSON_NAME] the walk in freezer is not getting down to tem"
type textarea "x"
type textarea "Per [PERSON_NAME] the walk in freezer is not getting down to temp"
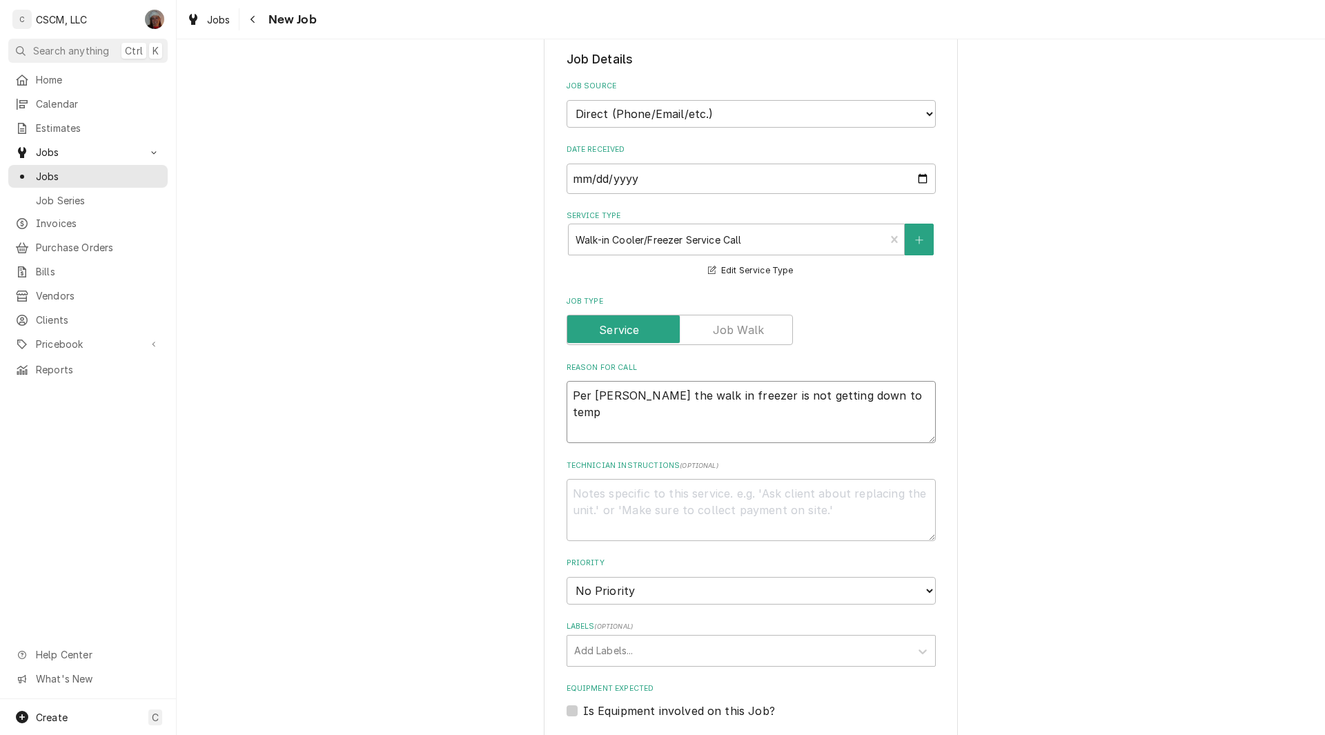
type textarea "x"
type textarea "Per [PERSON_NAME] the walk in freezer is not getting down to temp"
type textarea "x"
type textarea "Per [PERSON_NAME] the walk in freezer is not getting down to temp i"
type textarea "x"
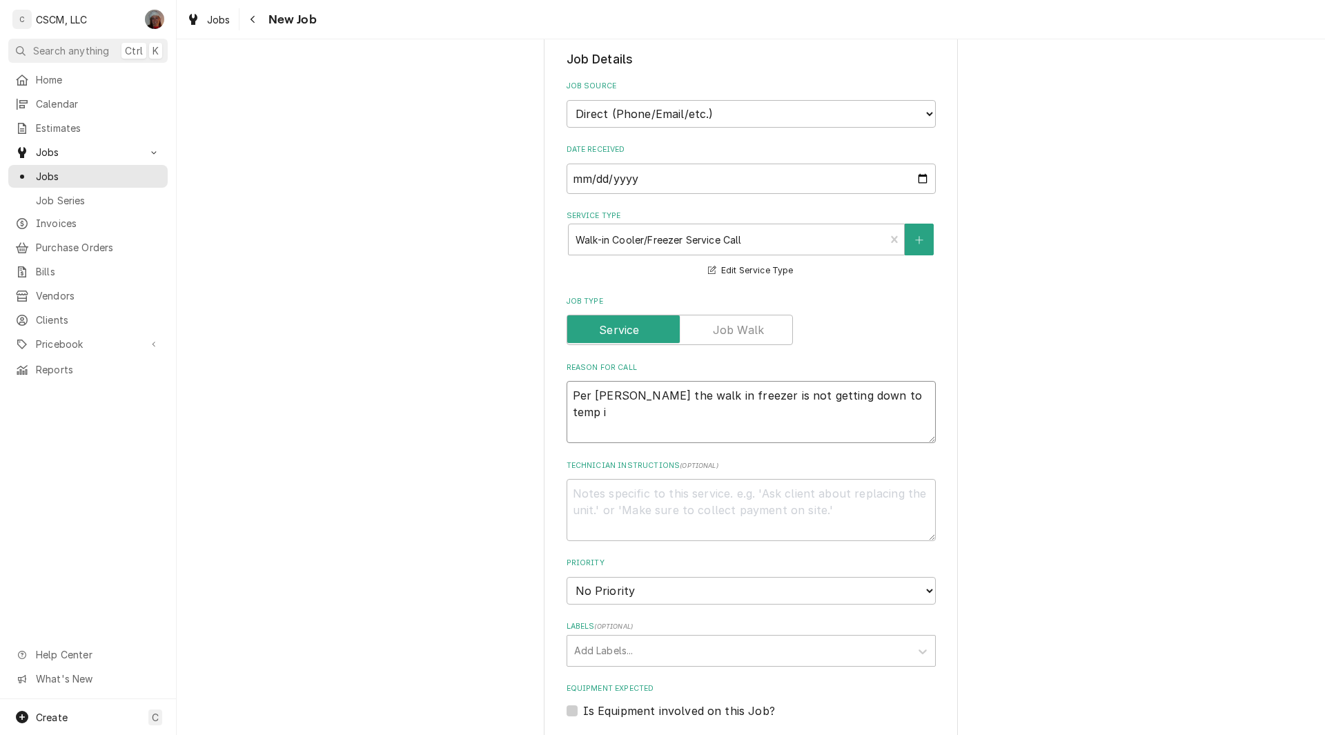
type textarea "Per [PERSON_NAME] the walk in freezer is not getting down to temp it"
type textarea "x"
type textarea "Per [PERSON_NAME] the walk in freezer is not getting down to temp it"
type textarea "x"
type textarea "Per [PERSON_NAME] the walk in freezer is not getting down to temp it wo"
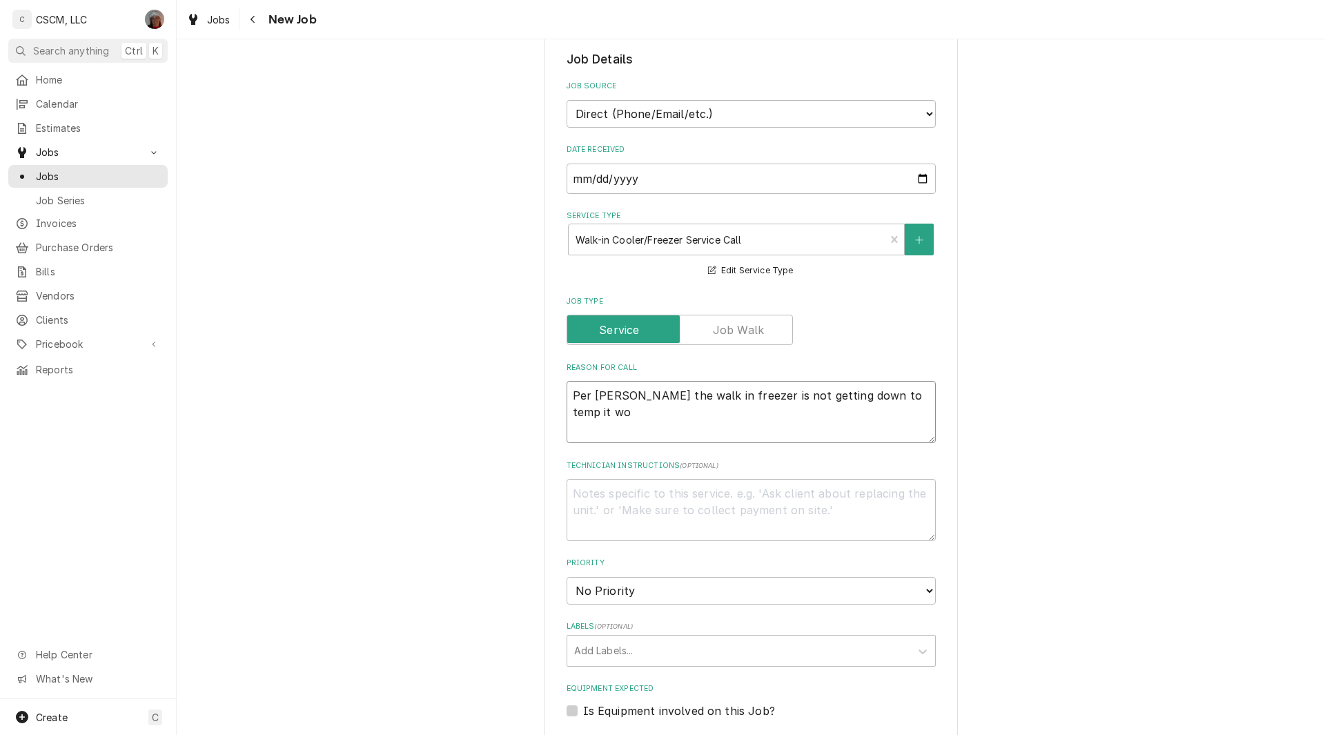
type textarea "x"
type textarea "Per [PERSON_NAME] the walk in freezer is not getting down to temp it won"
type textarea "x"
type textarea "Per [PERSON_NAME] the walk in freezer is not getting down to temp it wont"
type textarea "x"
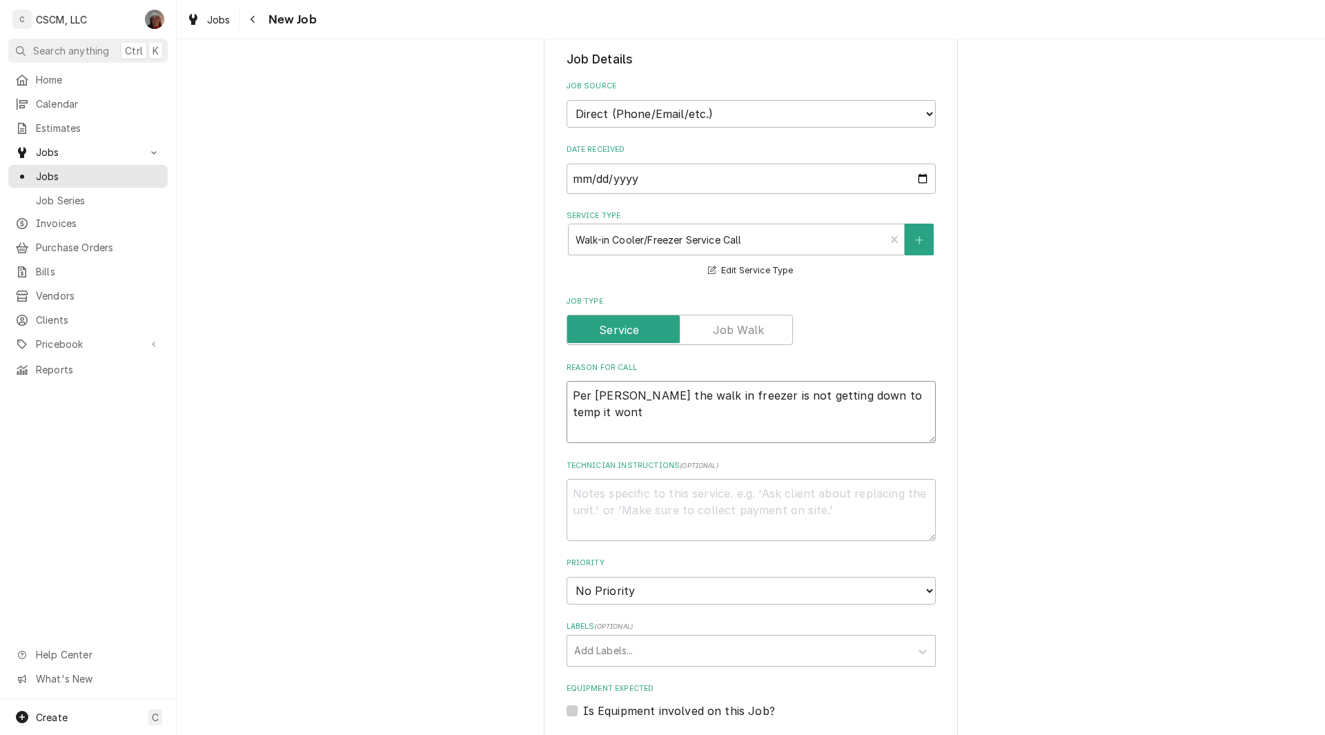
type textarea "Per [PERSON_NAME] the walk in freezer is not getting down to temp it wont"
type textarea "x"
type textarea "Per [PERSON_NAME] the walk in freezer is not getting down to temp it wont b"
type textarea "x"
type textarea "Per [PERSON_NAME] the walk in freezer is not getting down to temp it wont"
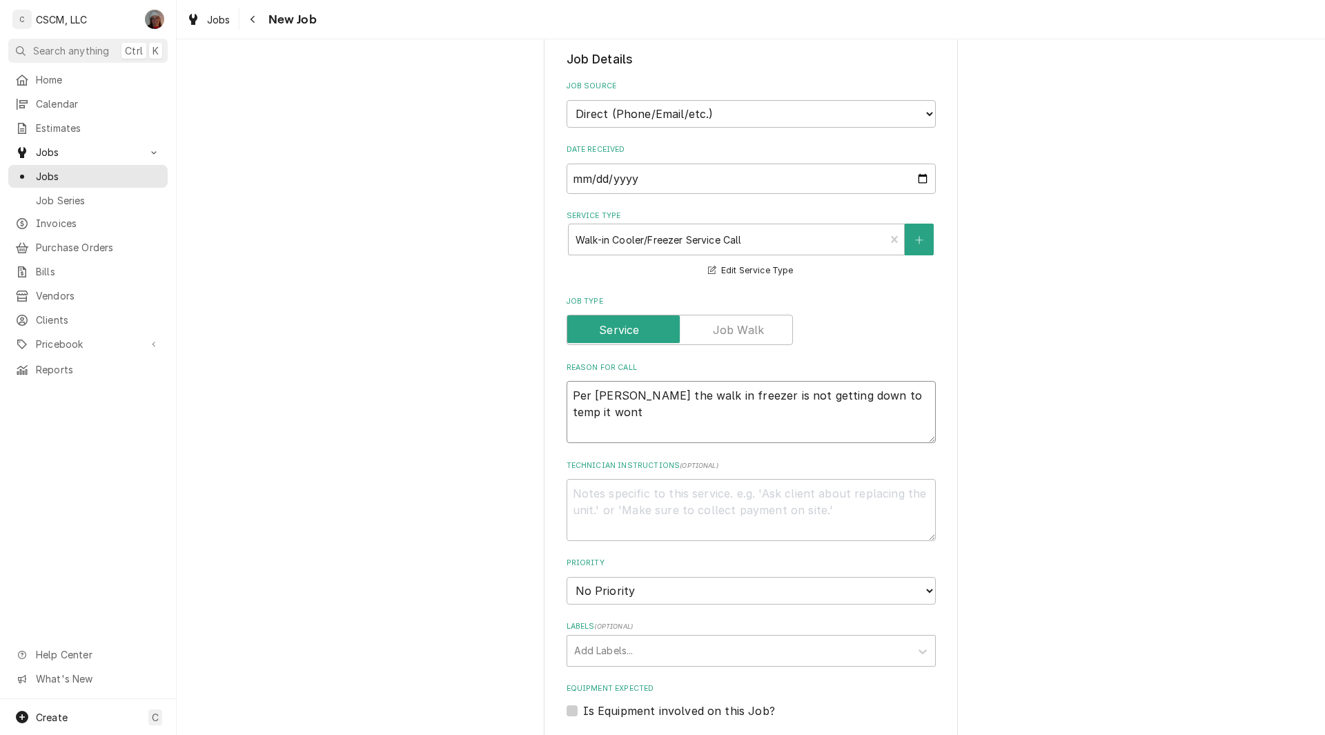
type textarea "x"
type textarea "Per [PERSON_NAME] the walk in freezer is not getting down to temp it wont g"
type textarea "x"
type textarea "Per [PERSON_NAME] the walk in freezer is not getting down to temp it wont ge"
type textarea "x"
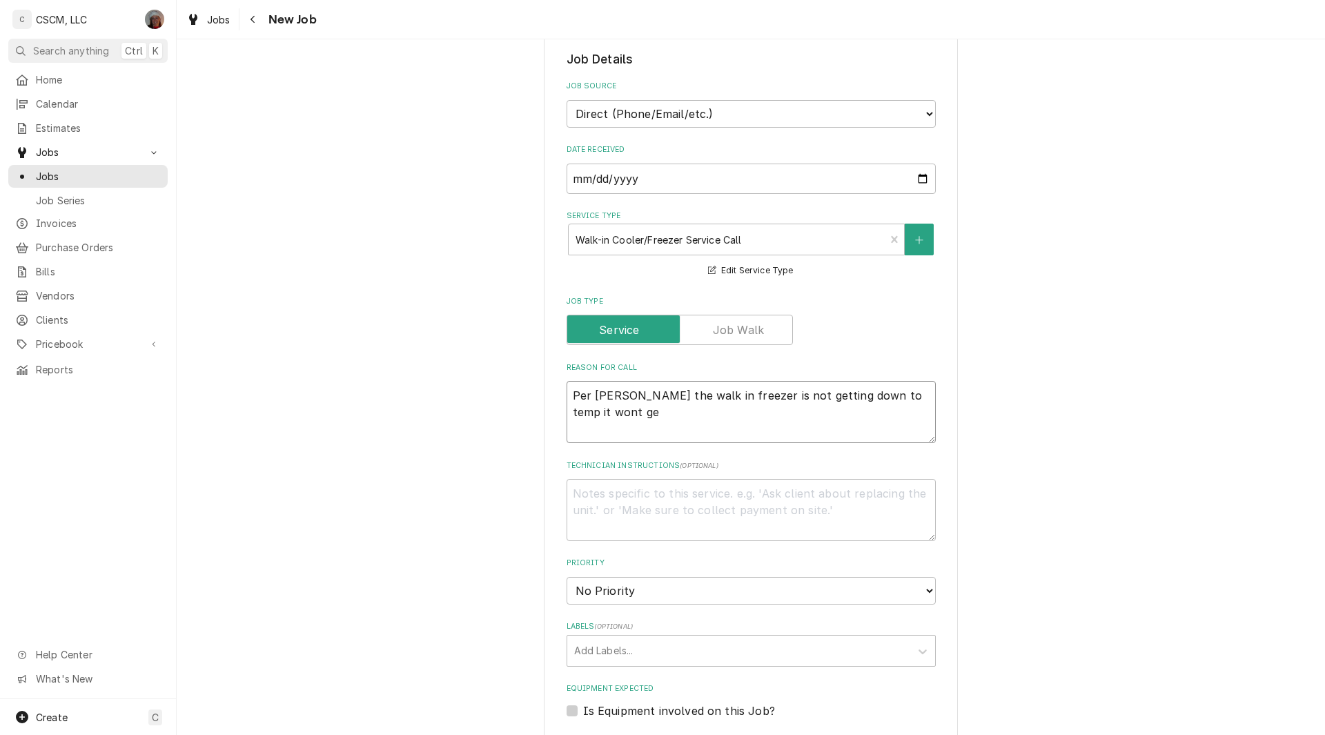
type textarea "Per [PERSON_NAME] the walk in freezer is not getting down to temp it wont get"
type textarea "x"
type textarea "Per [PERSON_NAME] the walk in freezer is not getting down to temp it wont get"
type textarea "x"
type textarea "Per [PERSON_NAME] the walk in freezer is not getting down to temp it wont get b"
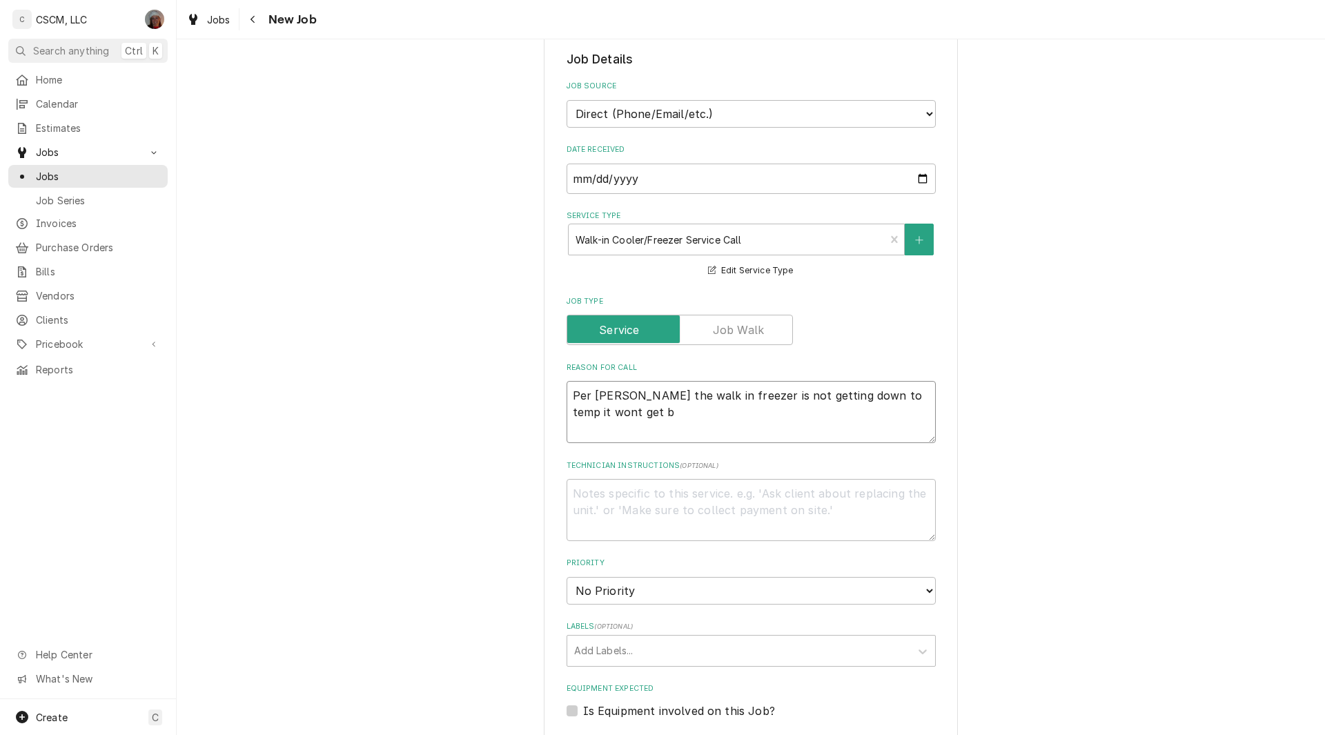
type textarea "x"
type textarea "Per [PERSON_NAME] the walk in freezer is not getting down to temp it wont get be"
type textarea "x"
type textarea "Per [PERSON_NAME] the walk in freezer is not getting down to temp it wont get b…"
type textarea "x"
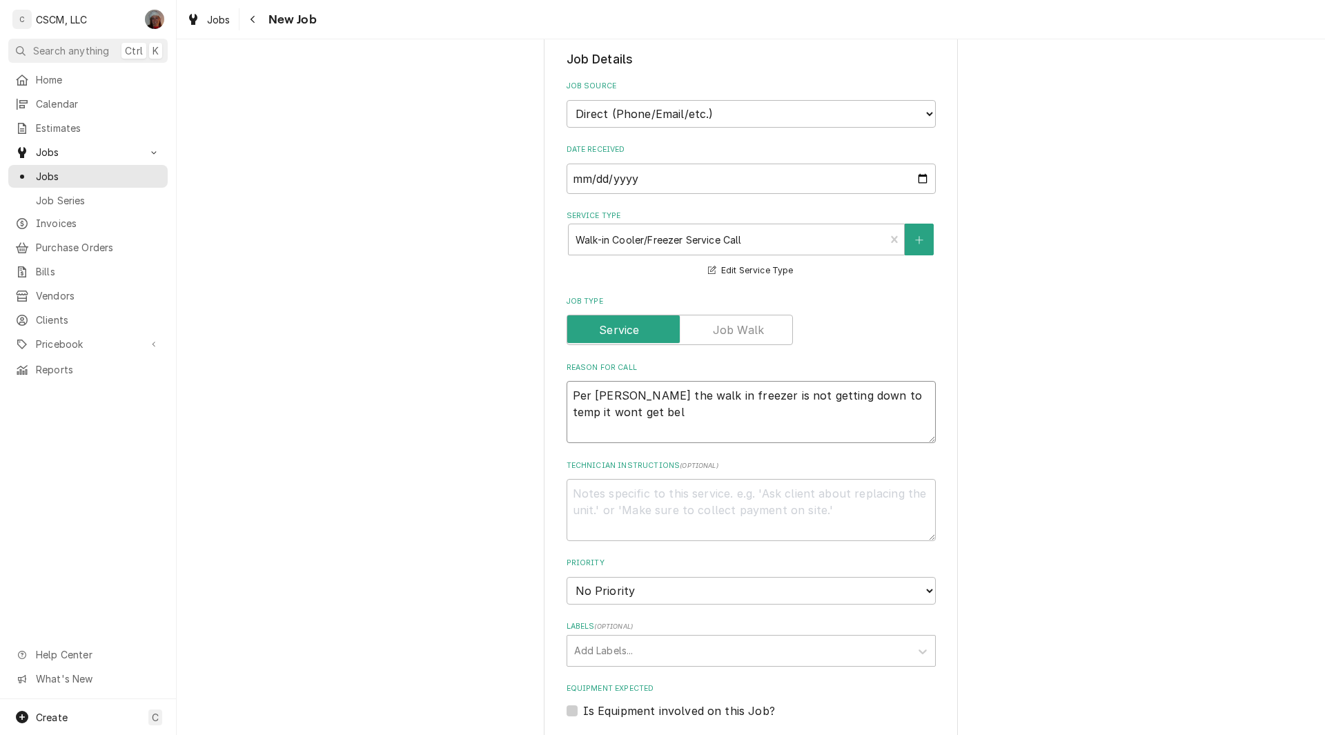
type textarea "Per [PERSON_NAME] the walk in freezer is not getting down to temp it wont get b…"
type textarea "x"
type textarea "Per [PERSON_NAME] the walk in freezer is not getting down to temp it wont get b…"
type textarea "x"
type textarea "Per [PERSON_NAME] the walk in freezer is not getting down to temp it wont get b…"
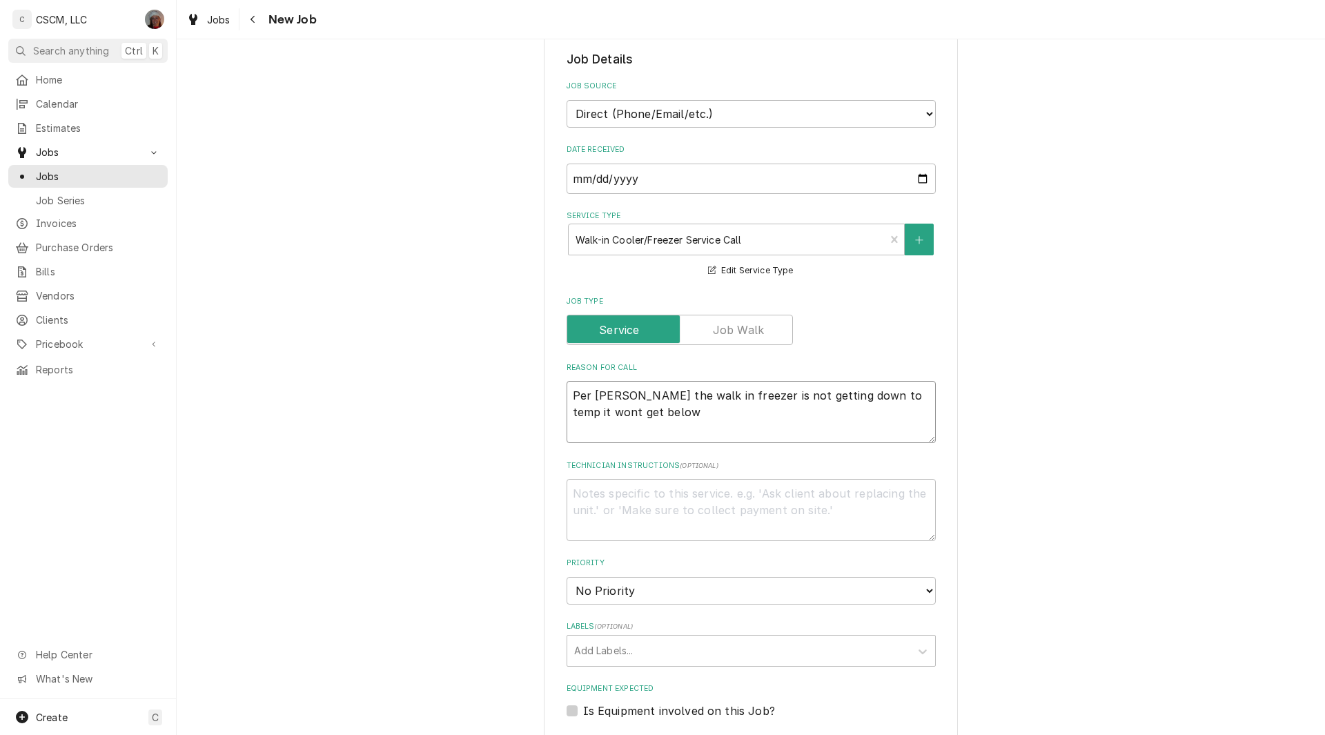
type textarea "x"
type textarea "Per [PERSON_NAME] the walk in freezer is not getting down to temp it wont get b…"
type textarea "x"
type textarea "Per [PERSON_NAME] the walk in freezer is not getting down to temp it wont get b…"
type textarea "x"
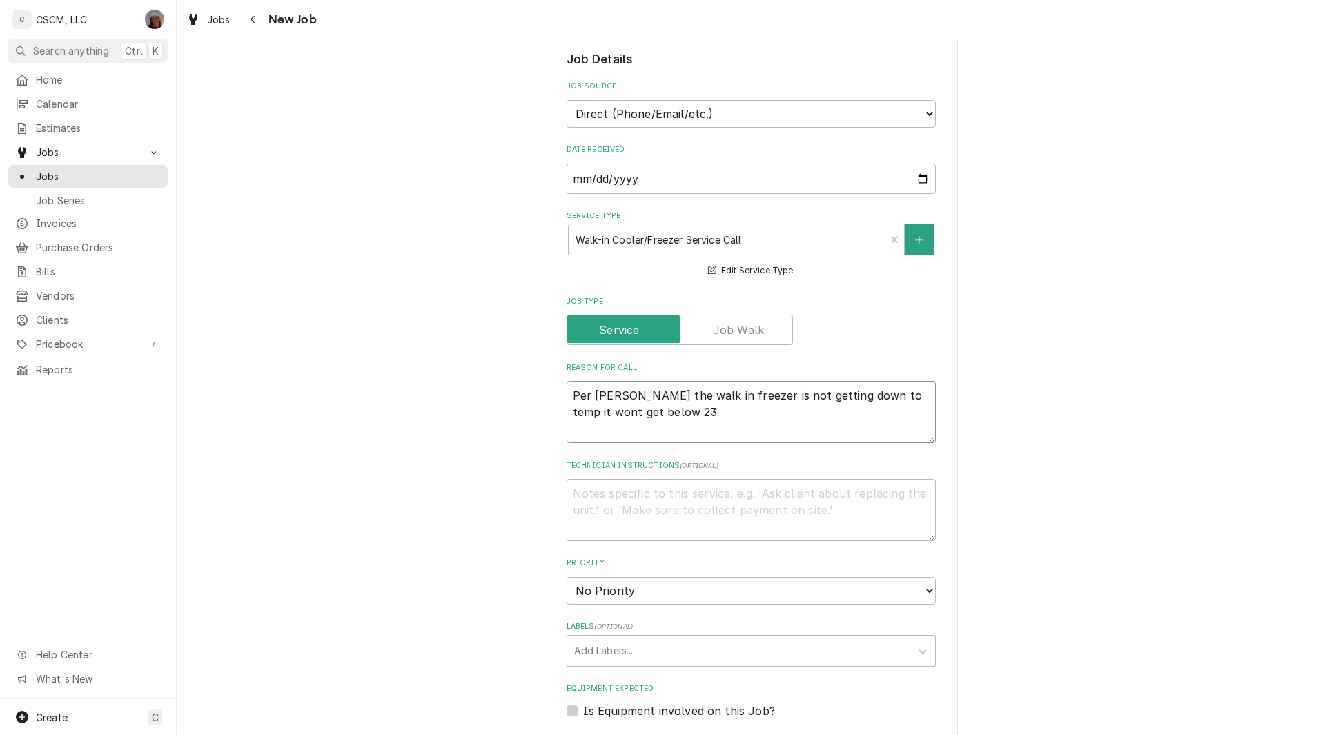
type textarea "Per [PERSON_NAME] the walk in freezer is not getting down to temp it wont get b…"
click at [674, 590] on select "No Priority Urgent High Medium Low" at bounding box center [751, 591] width 369 height 28
select select "1"
click at [567, 577] on select "No Priority Urgent High Medium Low" at bounding box center [751, 591] width 369 height 28
type textarea "x"
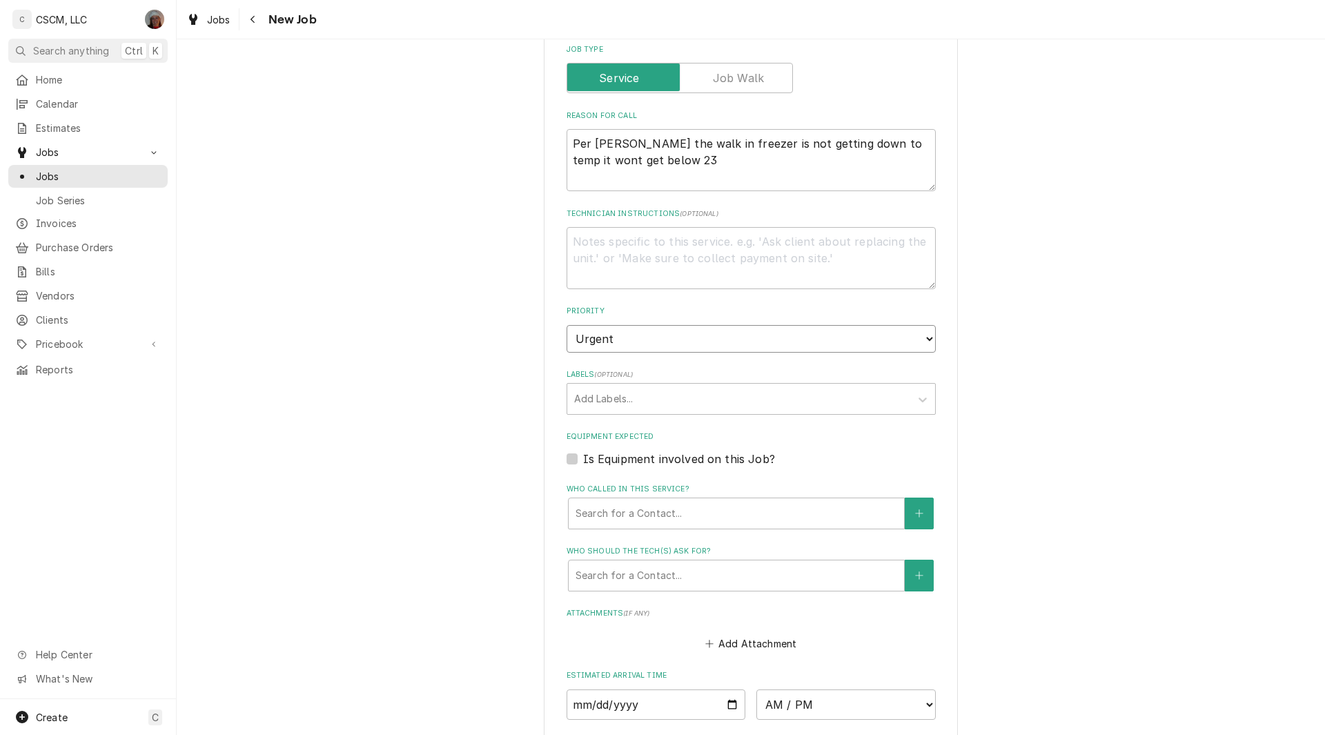
scroll to position [542, 0]
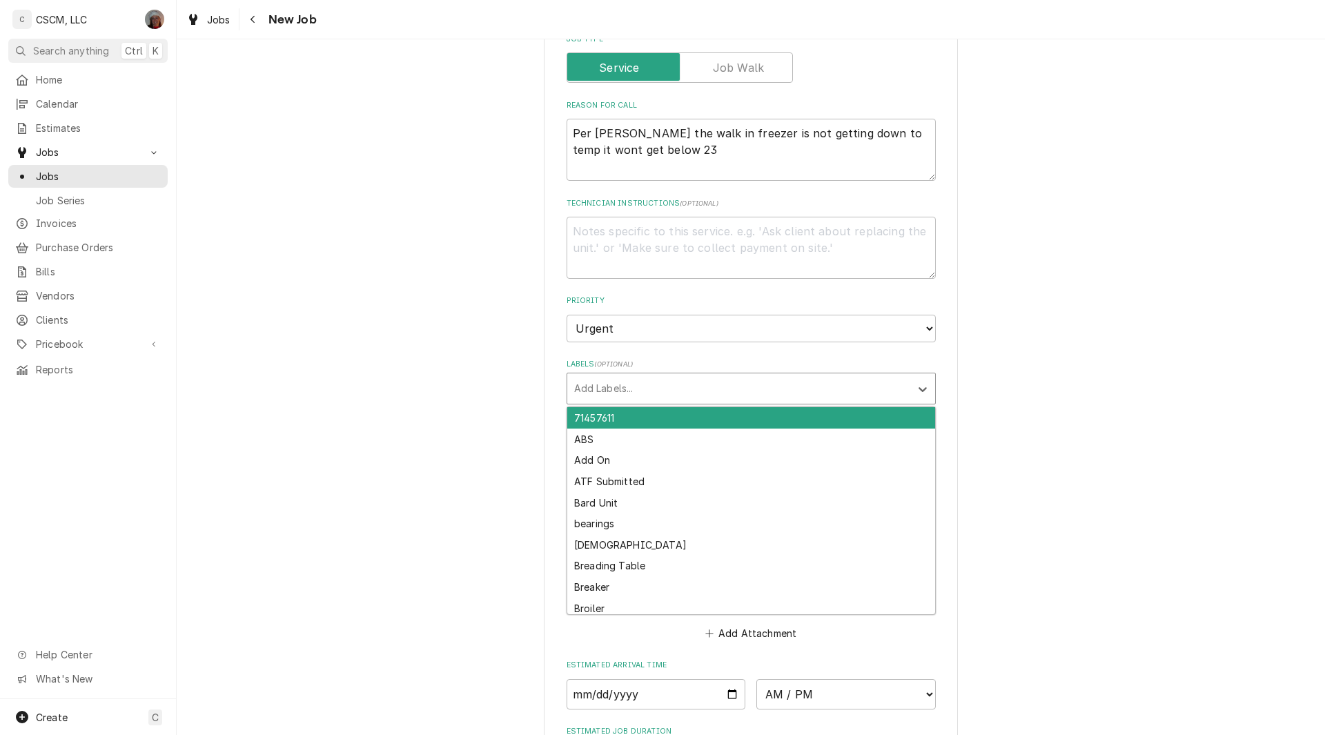
click at [688, 384] on div "Labels" at bounding box center [738, 388] width 329 height 25
type input "walk"
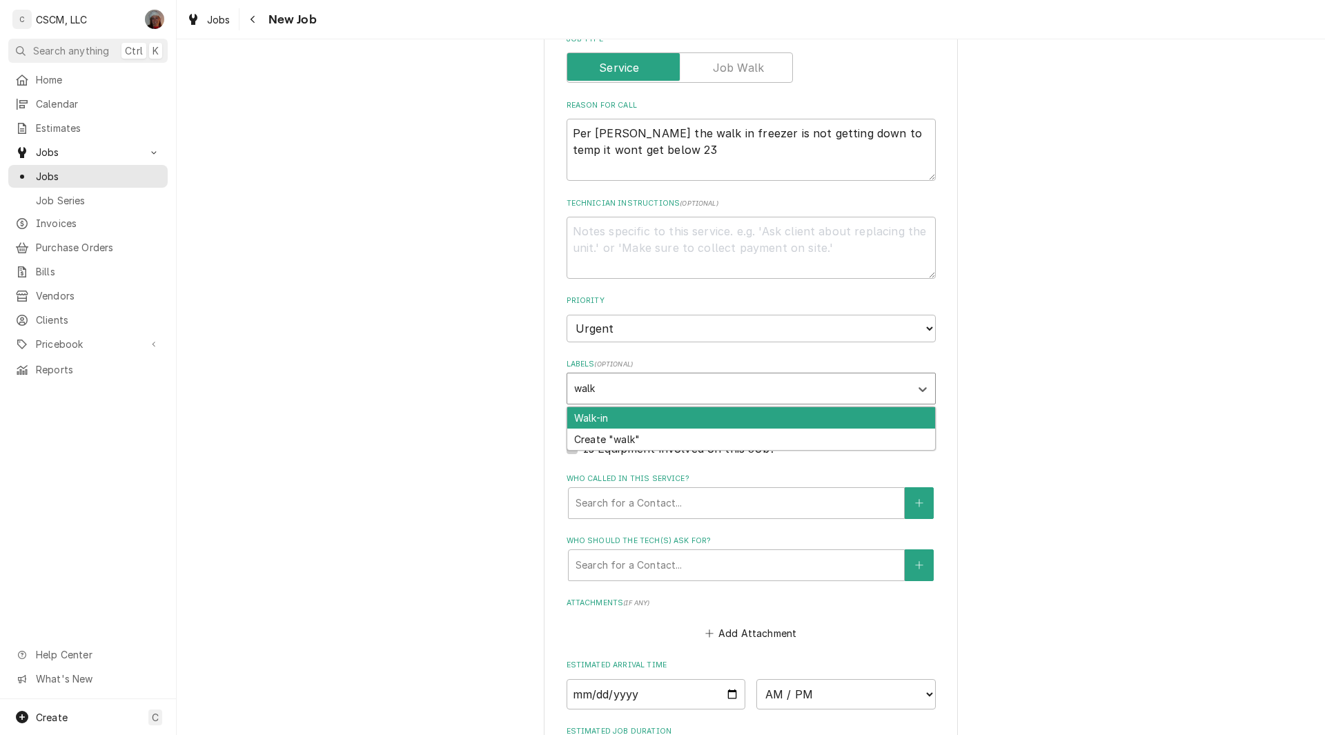
click at [584, 416] on div "Walk-in" at bounding box center [751, 417] width 368 height 21
type textarea "x"
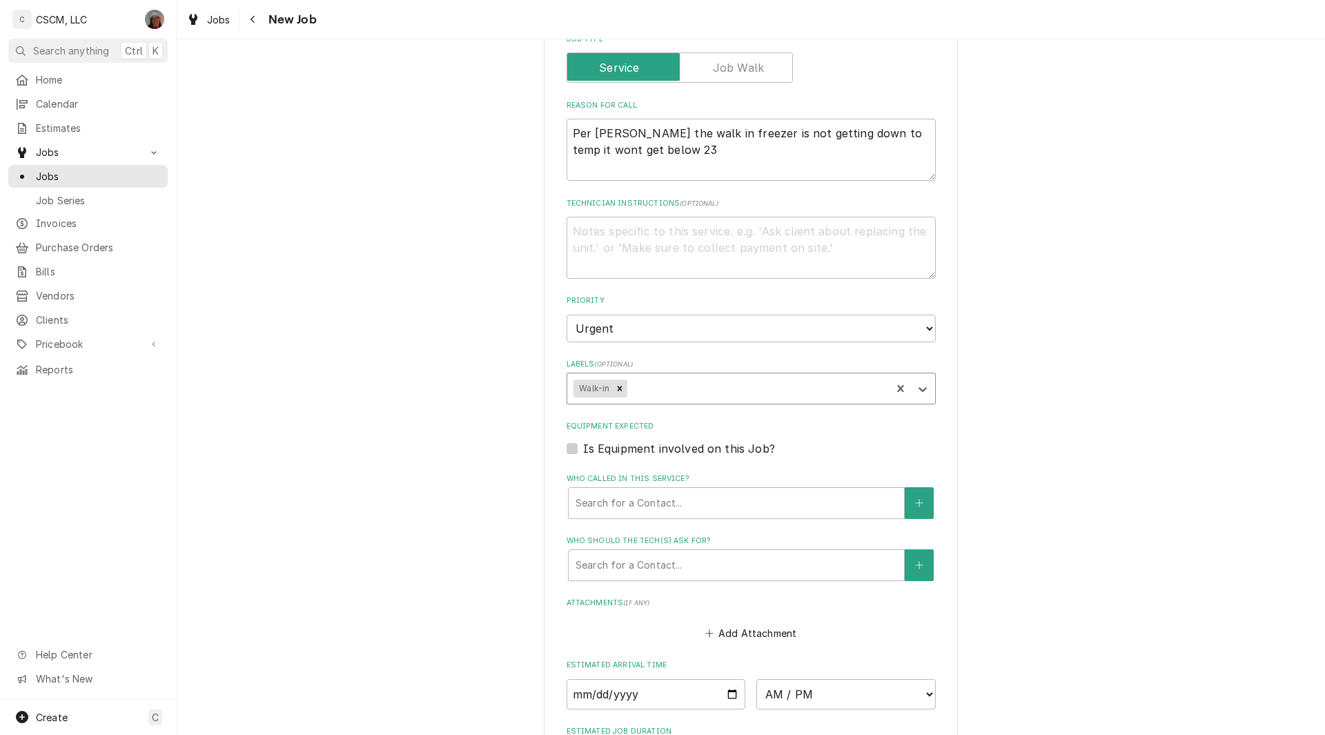
type textarea "x"
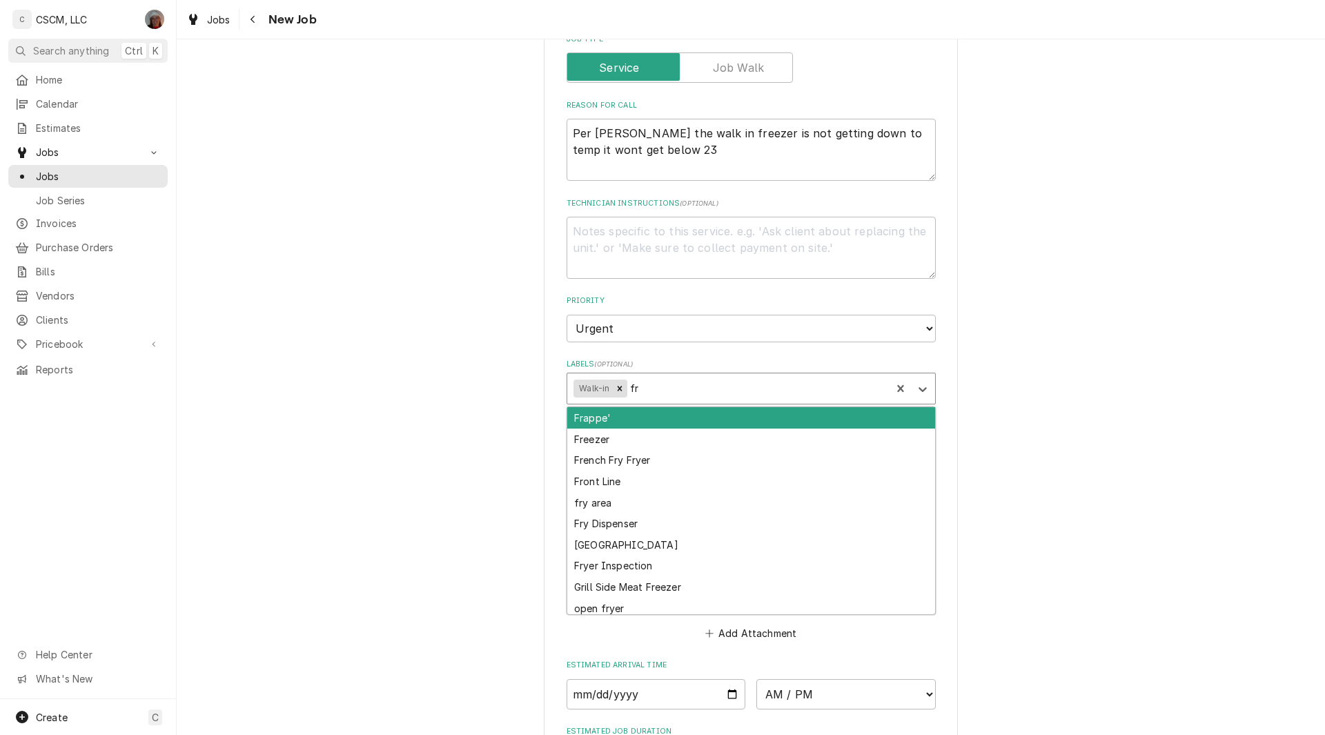
type input "fre"
click at [584, 416] on div "Freezer" at bounding box center [751, 417] width 368 height 21
type textarea "x"
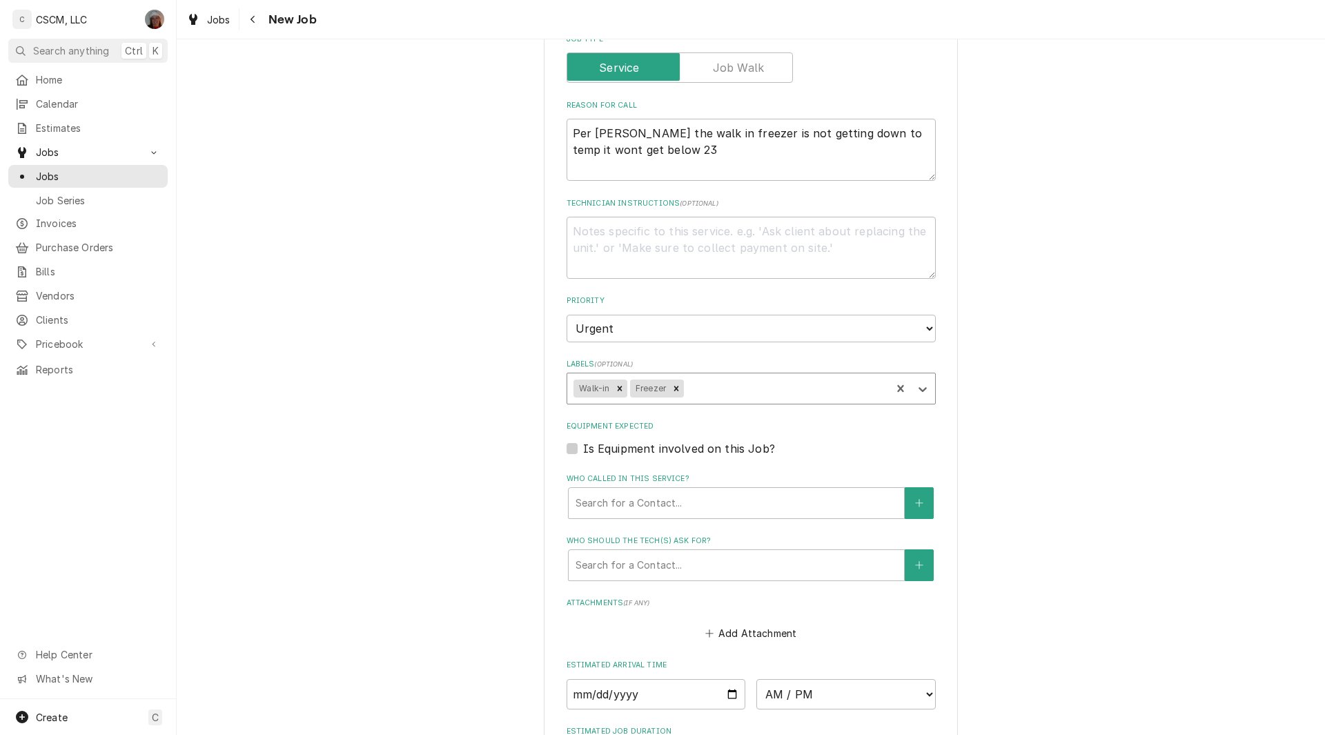
type textarea "x"
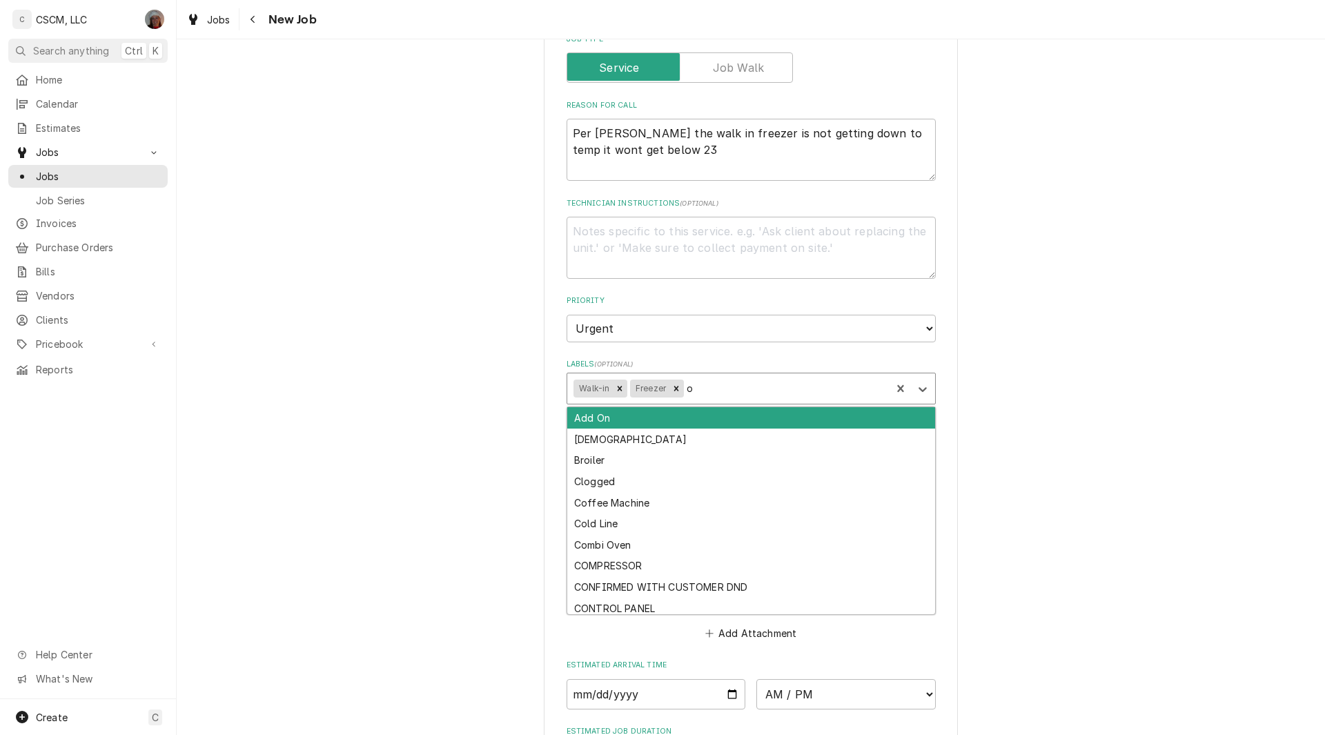
type input "ot"
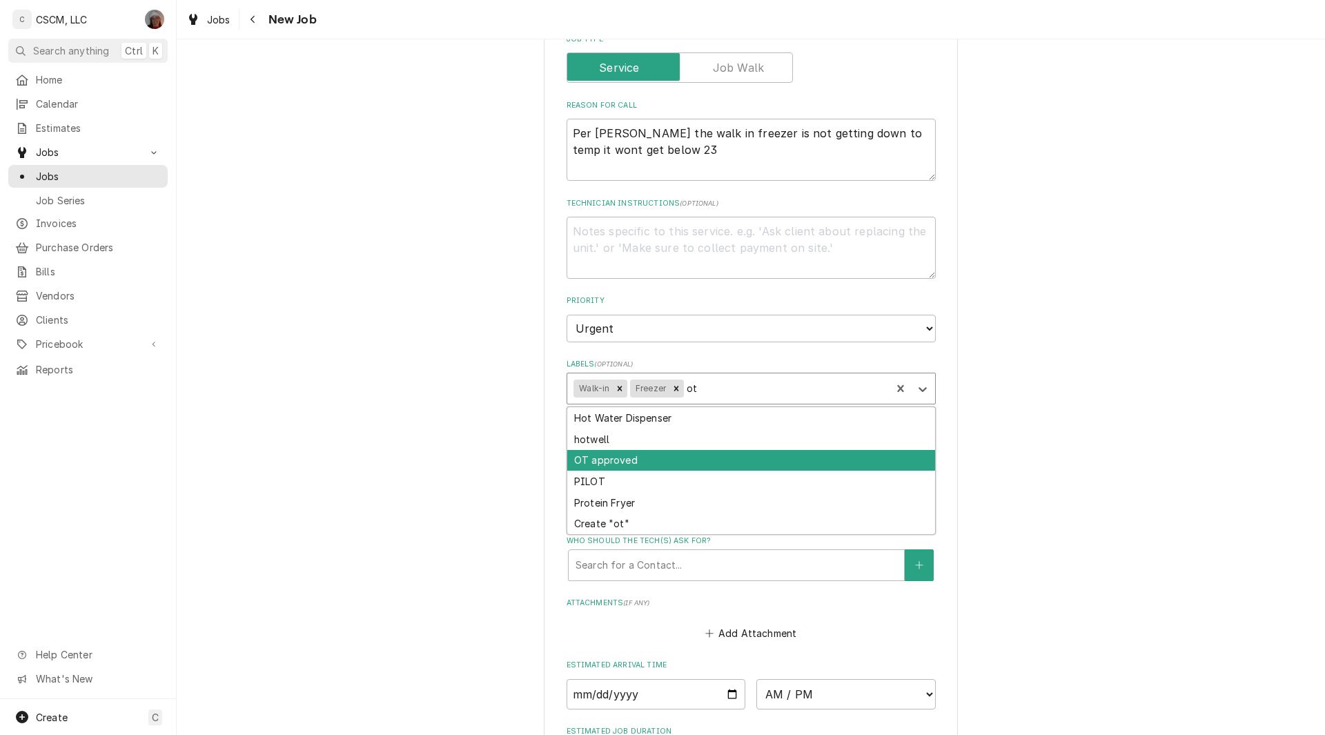
click at [576, 460] on div "OT approved" at bounding box center [751, 460] width 368 height 21
type textarea "x"
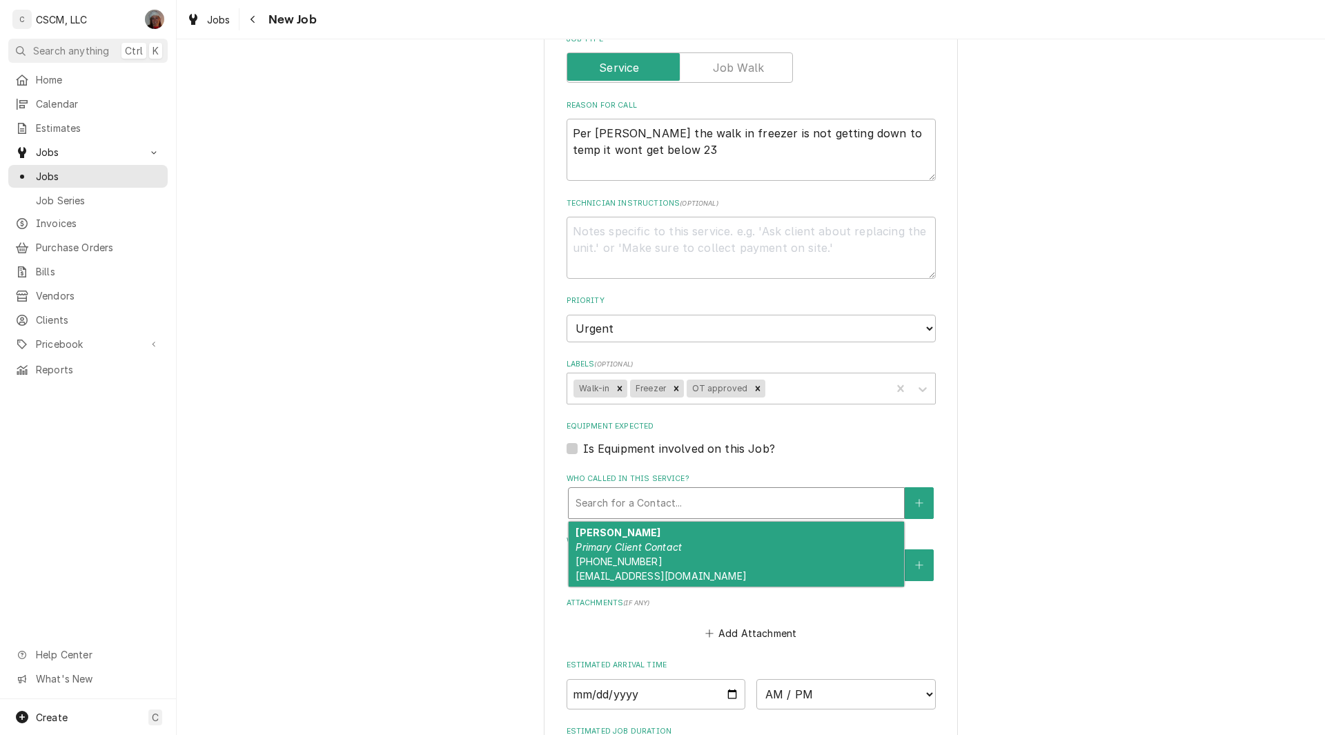
click at [861, 504] on div "Who called in this service?" at bounding box center [737, 503] width 322 height 25
click at [752, 558] on div "[PERSON_NAME] Primary Client Contact [PHONE_NUMBER] [EMAIL_ADDRESS][DOMAIN_NAME]" at bounding box center [736, 554] width 335 height 65
type textarea "x"
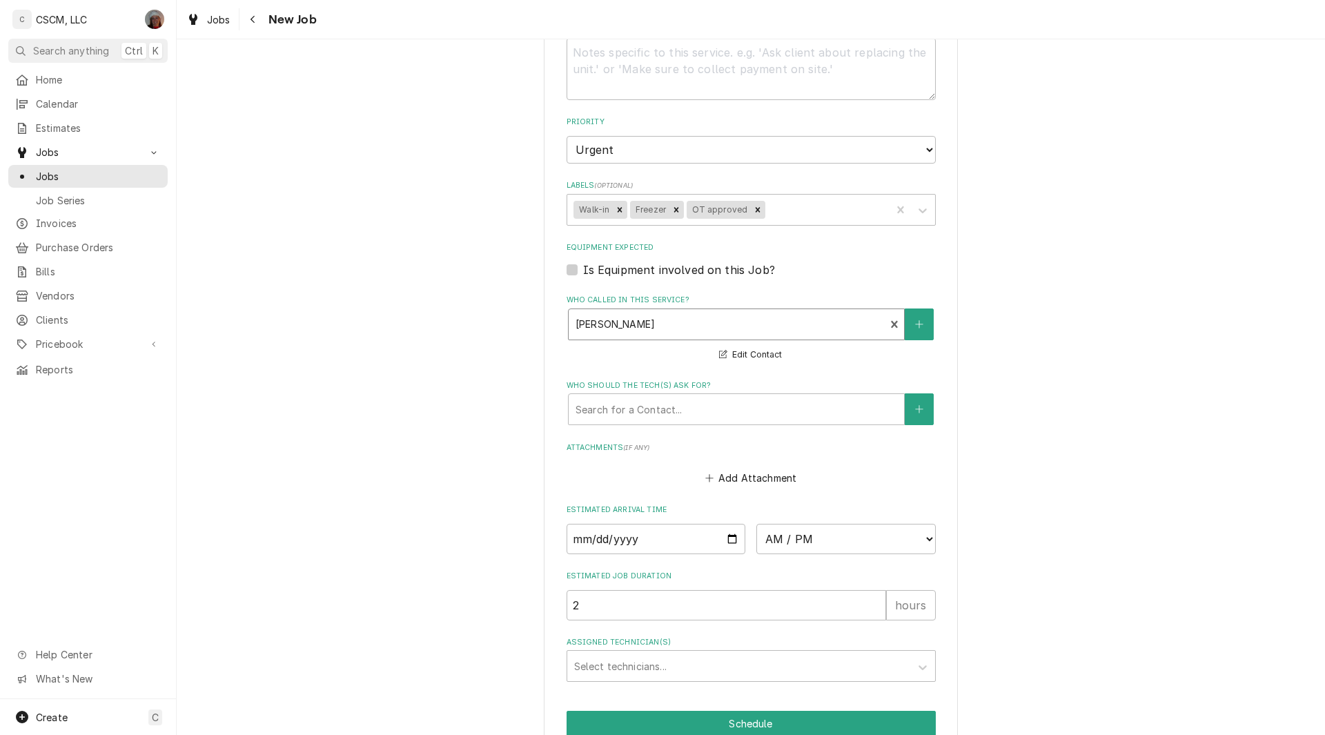
scroll to position [787, 0]
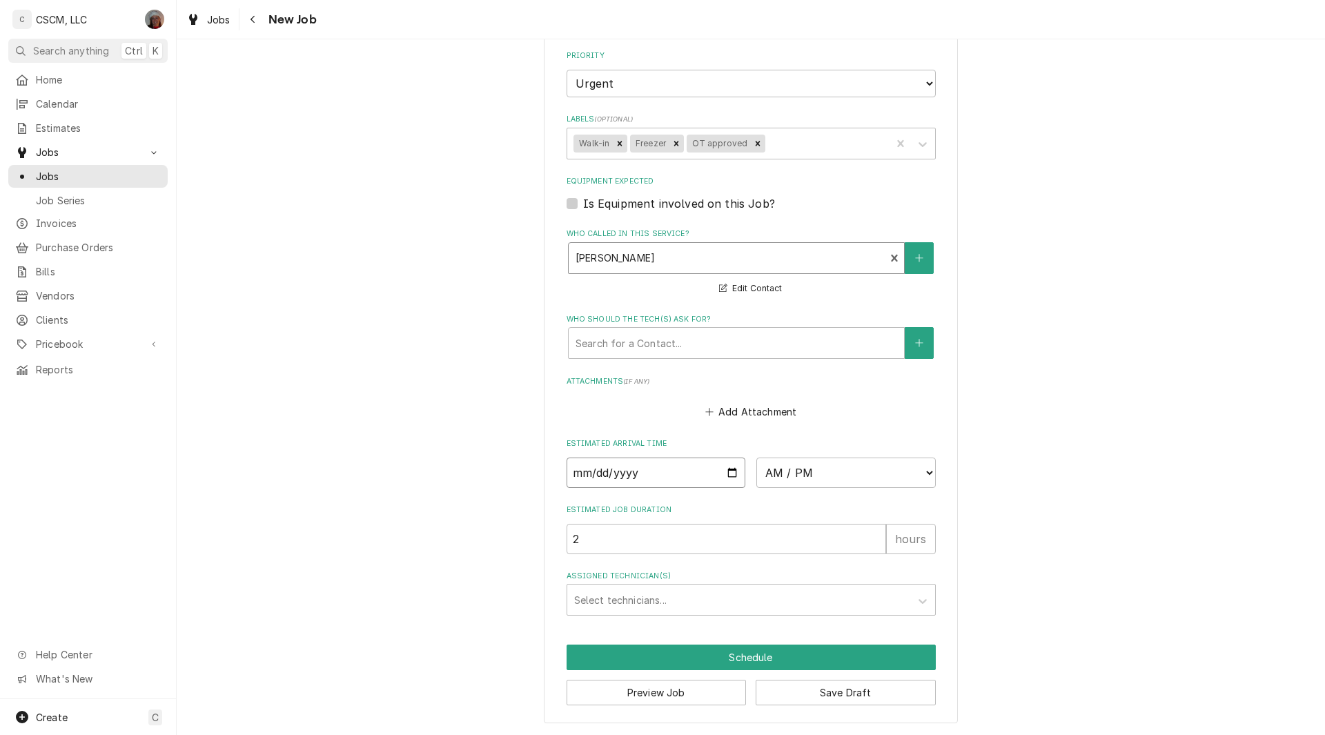
click at [735, 475] on input "Date" at bounding box center [656, 473] width 179 height 30
click at [727, 471] on input "Date" at bounding box center [656, 473] width 179 height 30
type input "[DATE]"
type textarea "x"
click at [923, 475] on select "AM / PM 6:00 AM 6:15 AM 6:30 AM 6:45 AM 7:00 AM 7:15 AM 7:30 AM 7:45 AM 8:00 AM…" at bounding box center [845, 473] width 179 height 30
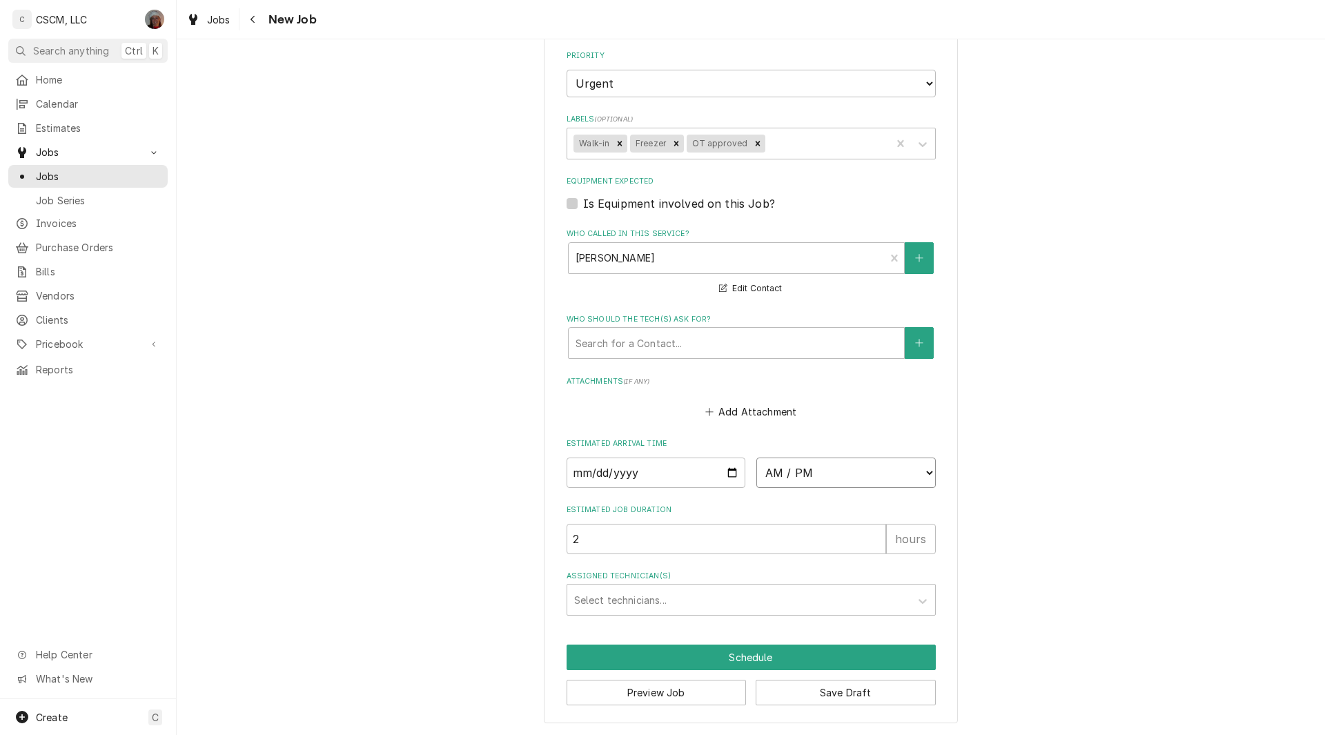
select select "08:00:00"
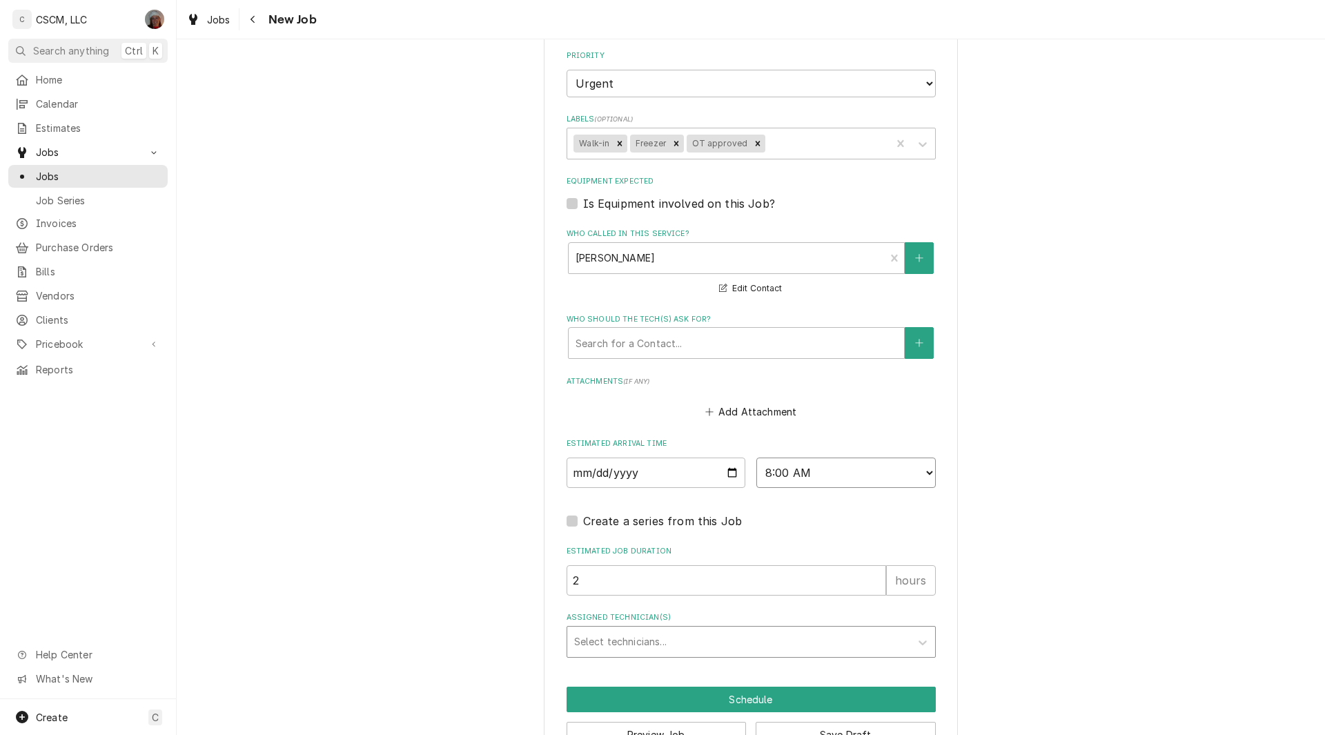
type textarea "x"
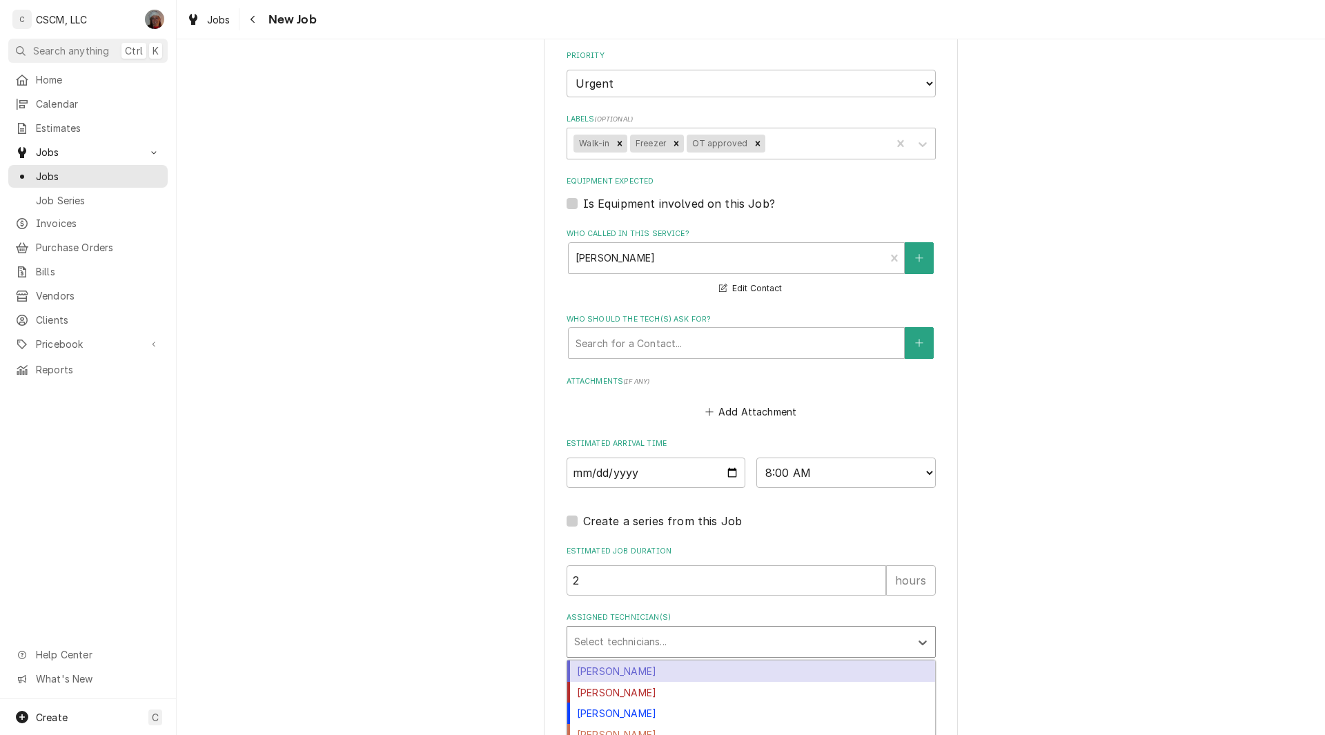
click at [634, 647] on div "Assigned Technician(s)" at bounding box center [738, 641] width 329 height 25
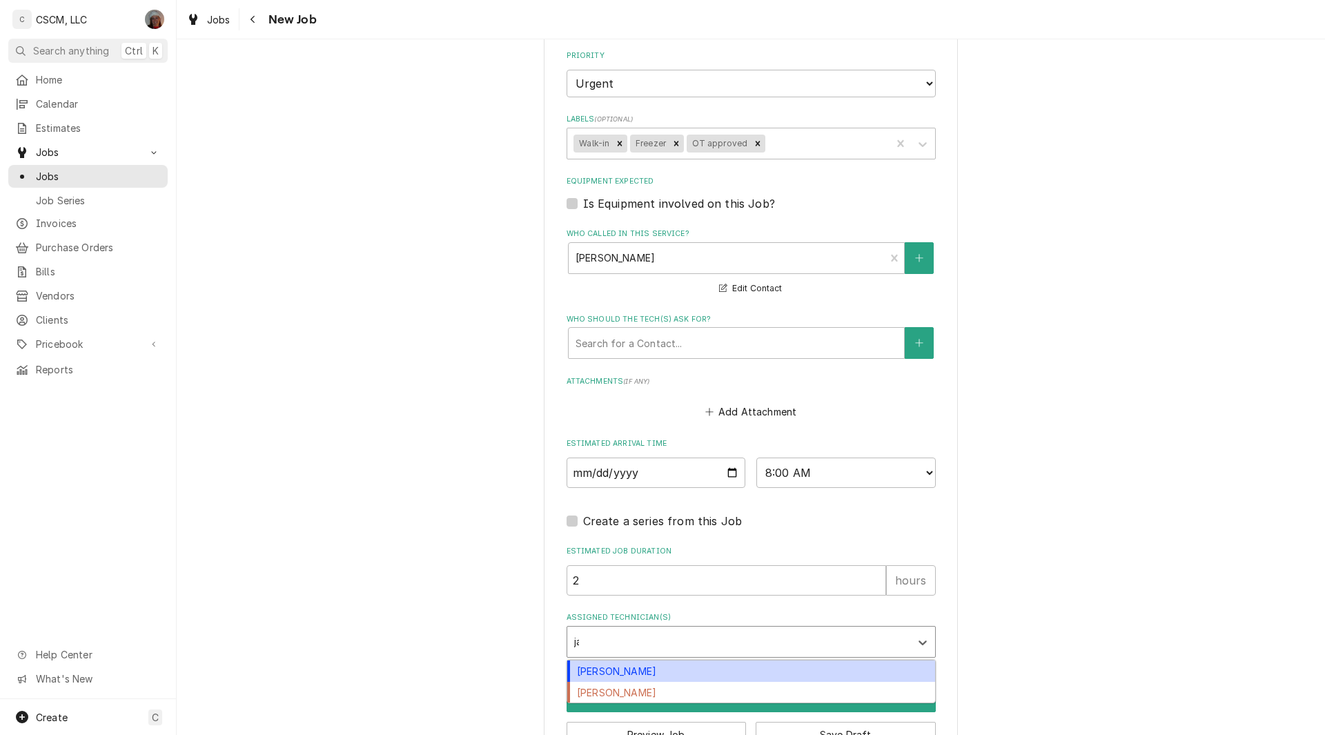
type input "jam"
type textarea "x"
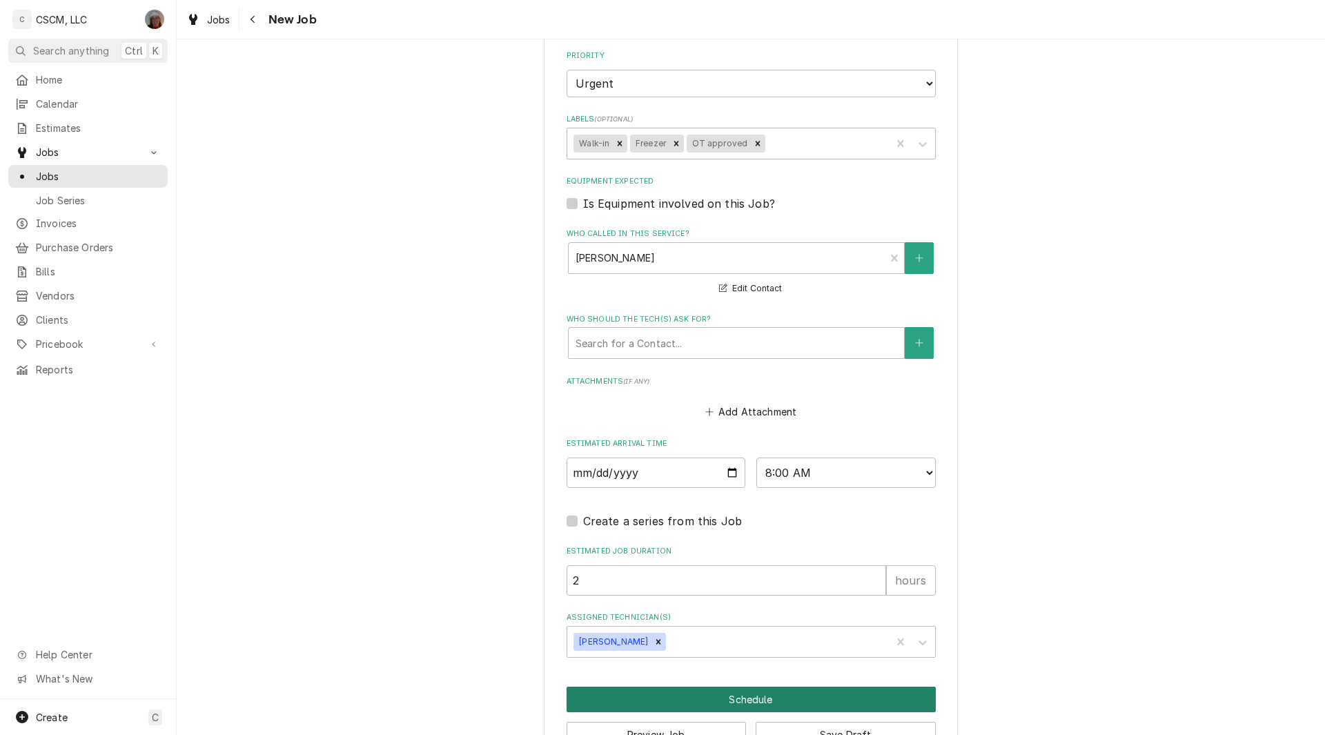
click at [691, 700] on button "Schedule" at bounding box center [751, 700] width 369 height 26
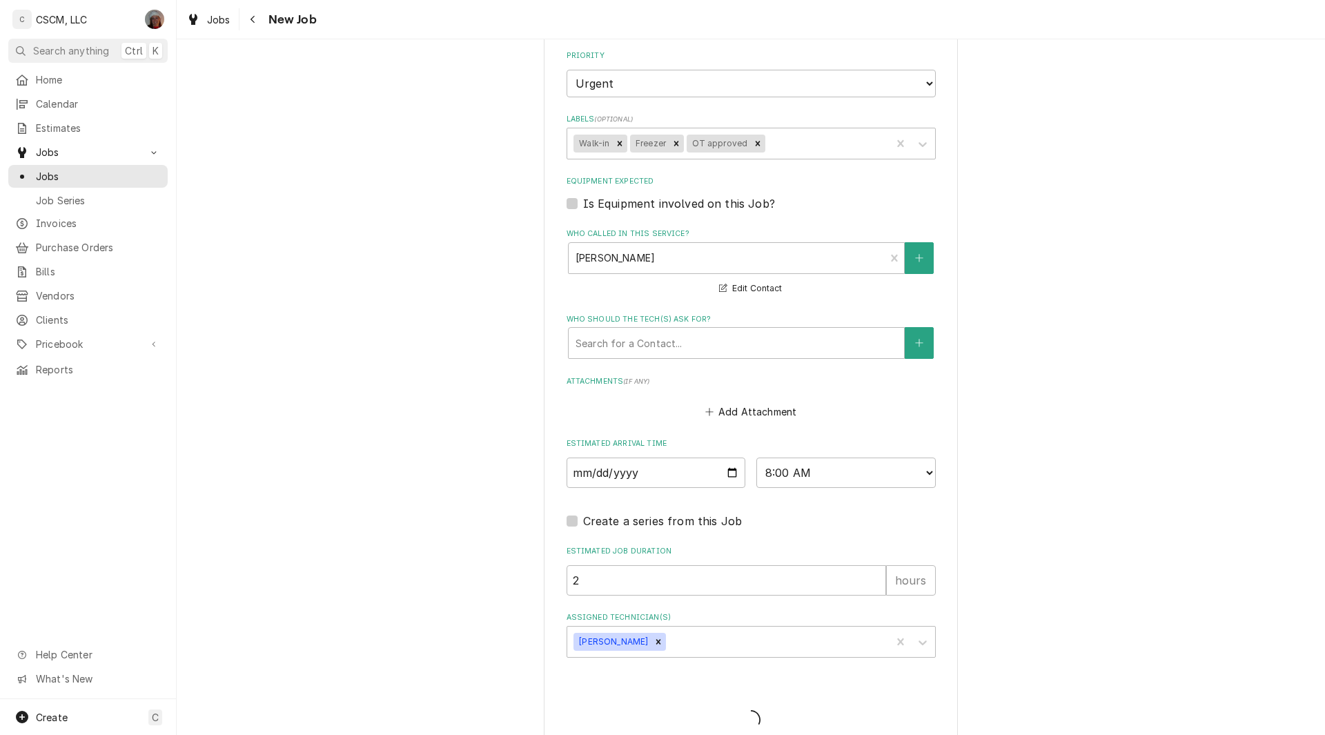
type textarea "x"
